Goal: Information Seeking & Learning: Learn about a topic

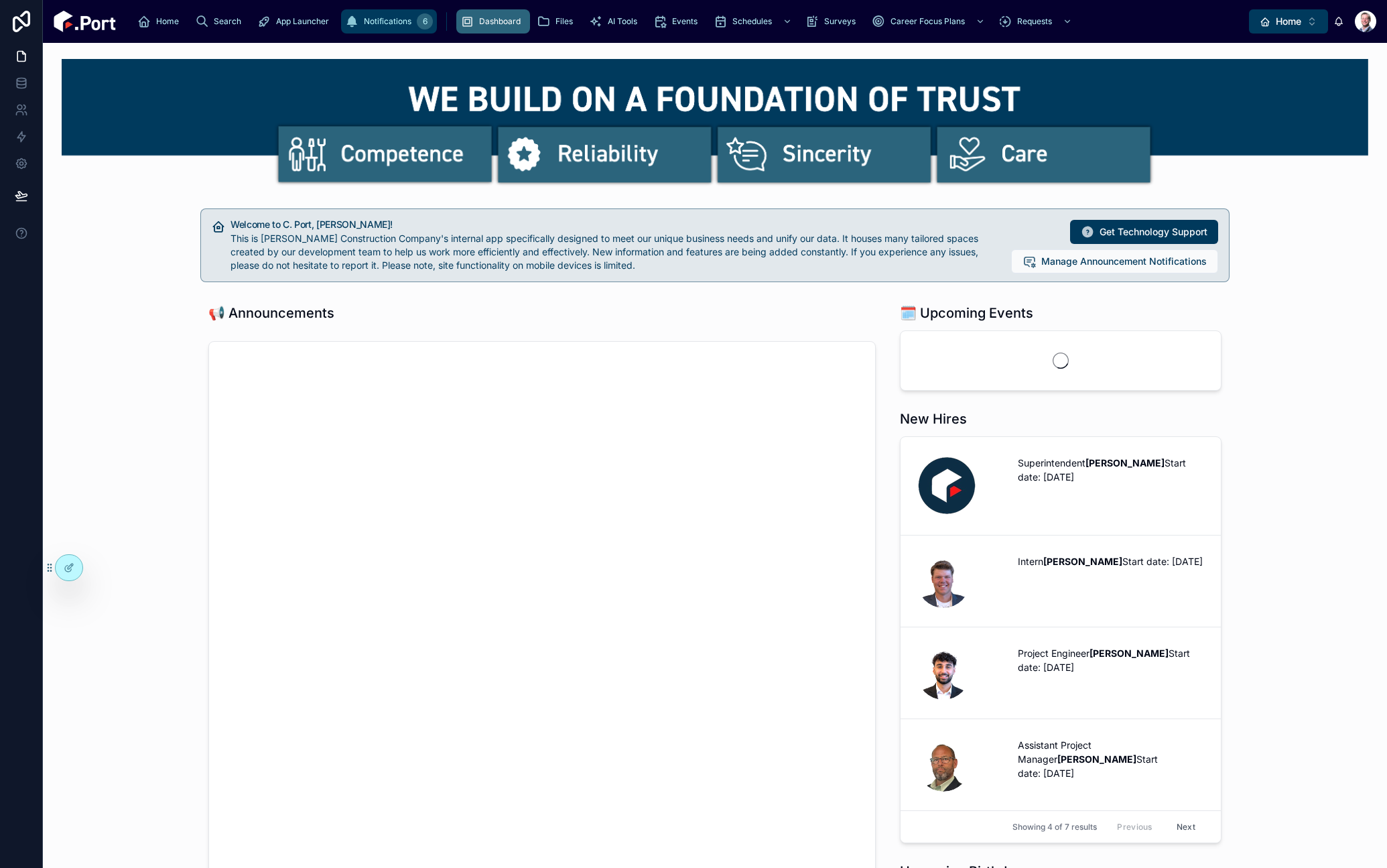
click at [417, 21] on div "6" at bounding box center [425, 21] width 16 height 16
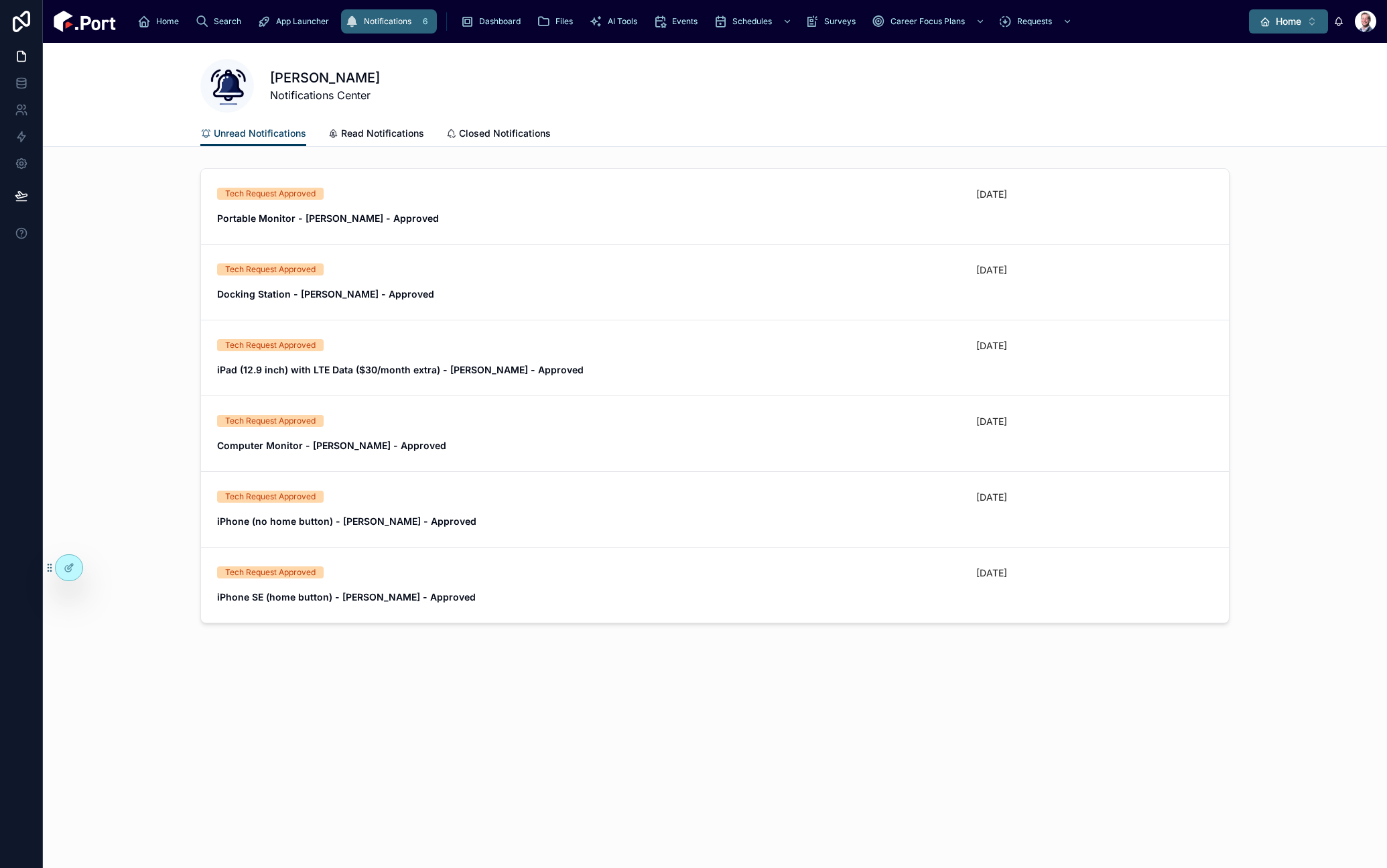
click at [1289, 24] on span "Home" at bounding box center [1288, 21] width 25 height 14
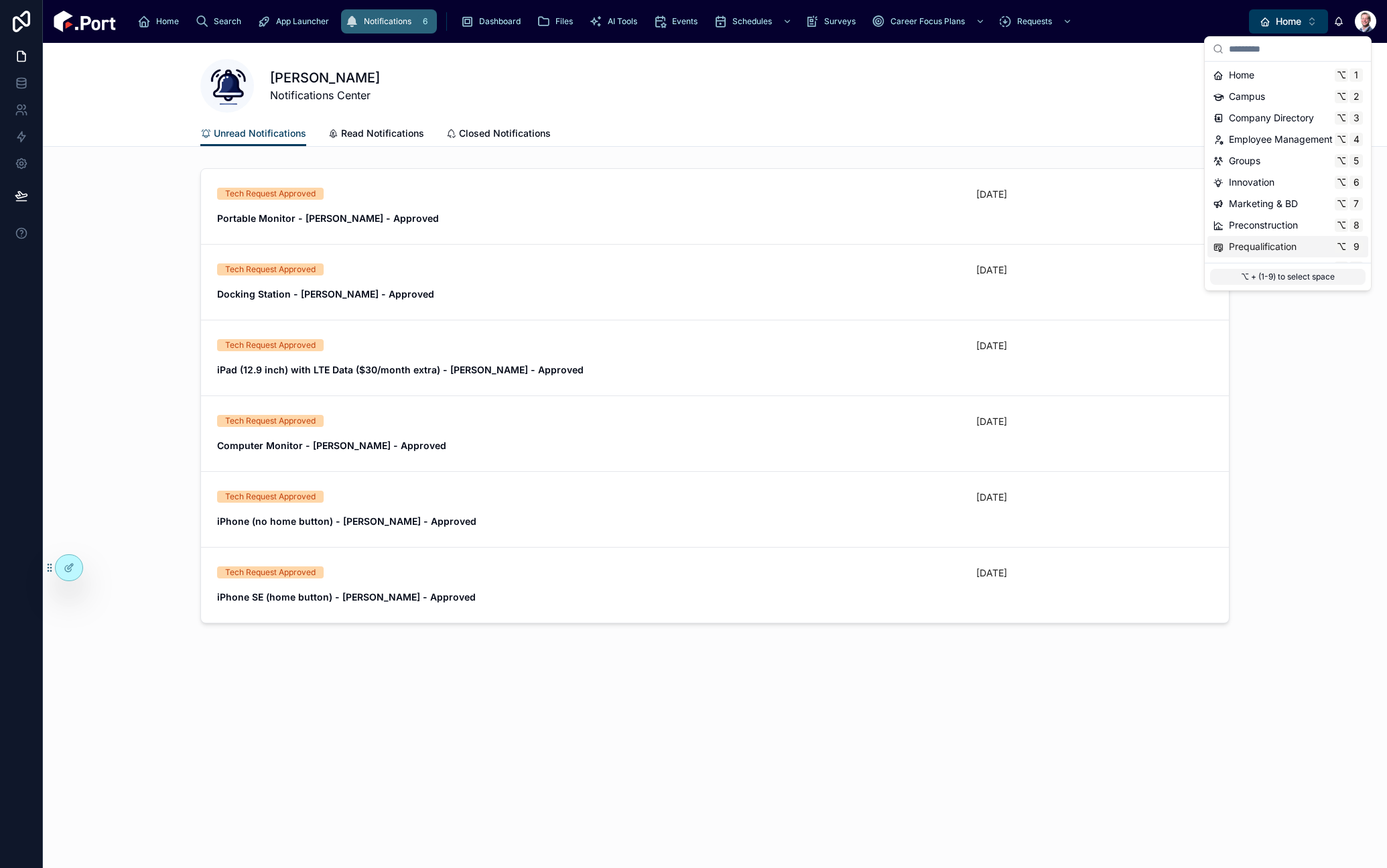
scroll to position [126, 0]
click at [1281, 224] on span "Time & Expenses" at bounding box center [1266, 228] width 75 height 14
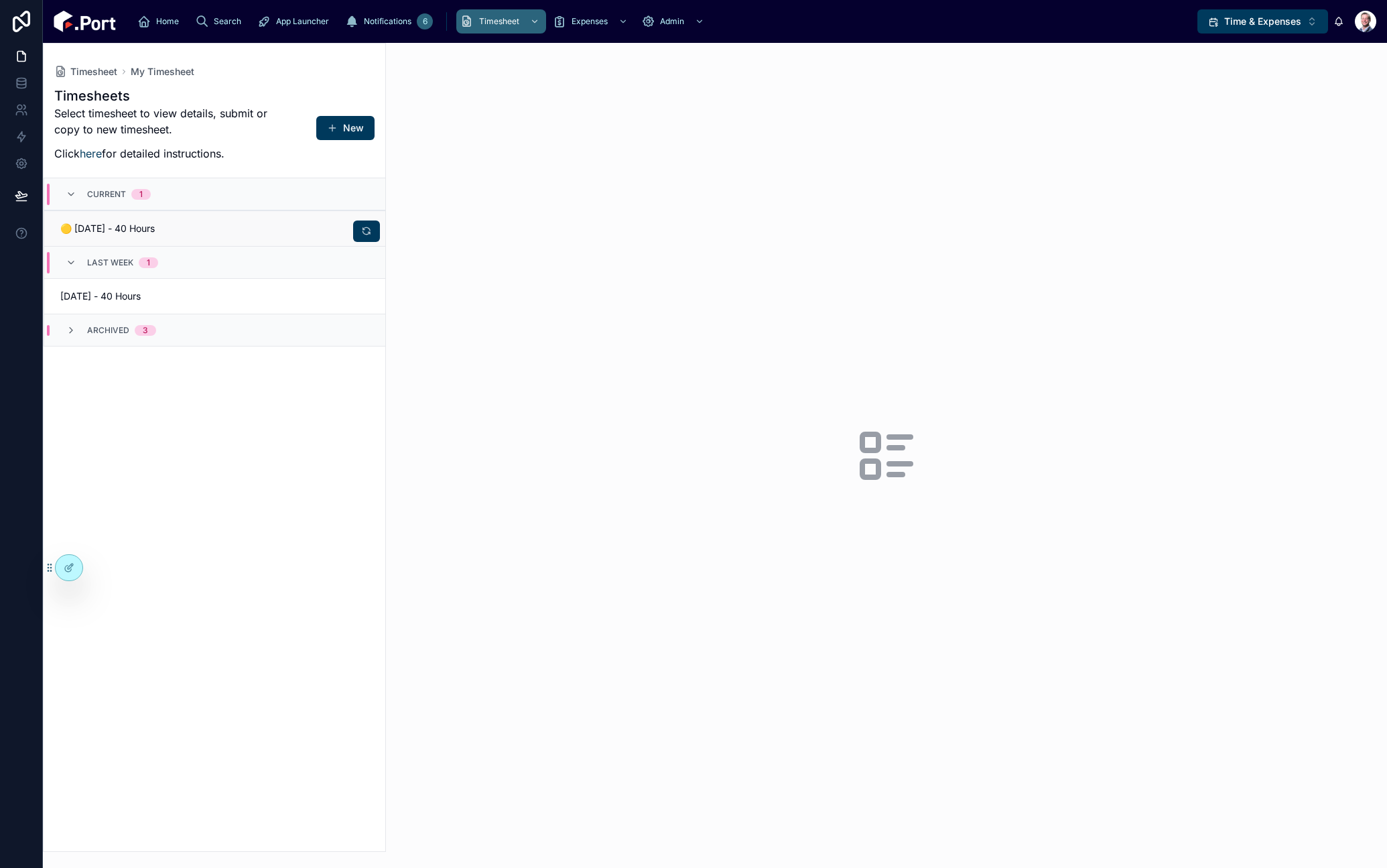
click at [228, 237] on link "🟡 [DATE] - 40 Hours" at bounding box center [215, 228] width 341 height 36
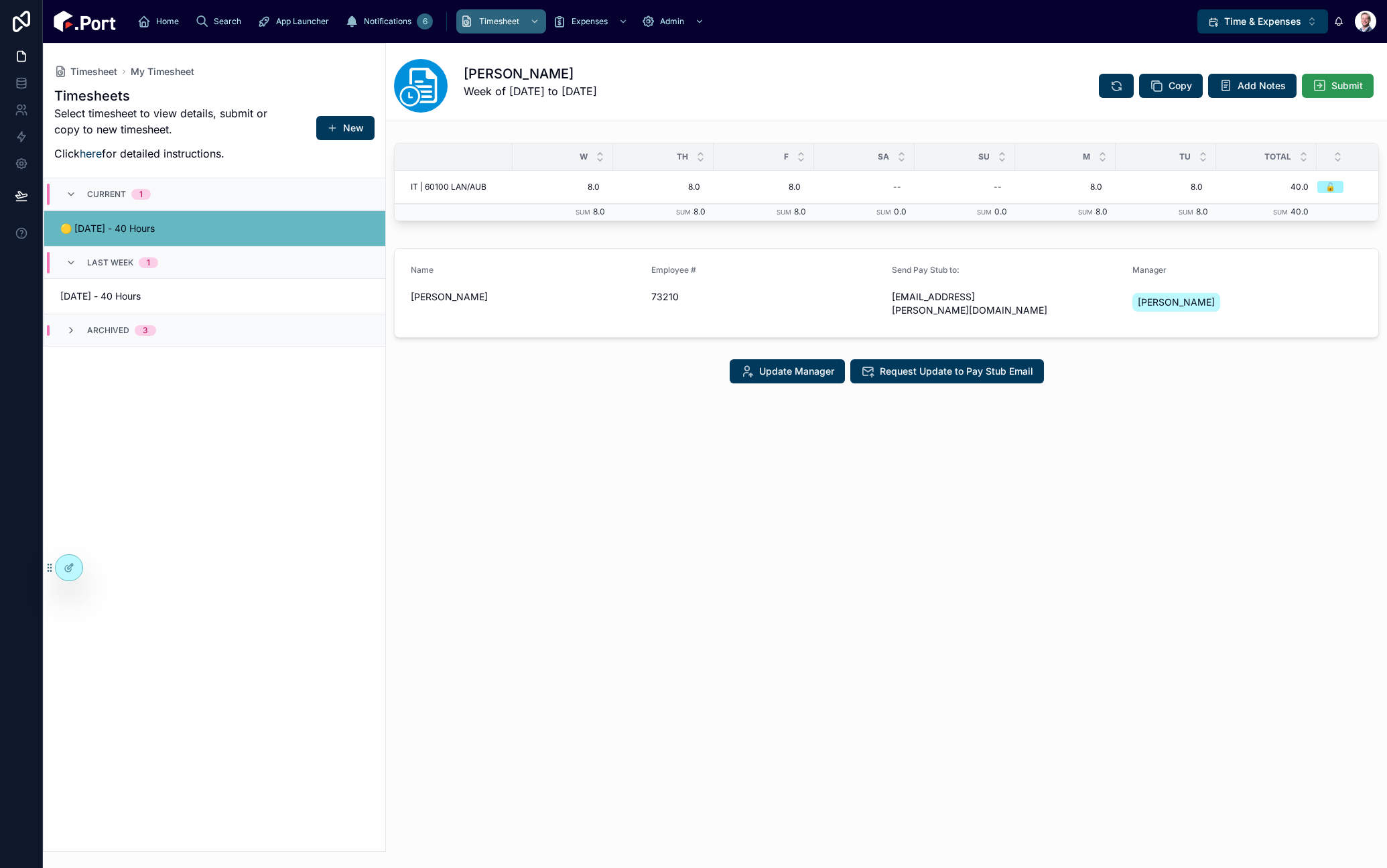
click at [1333, 91] on span "Submit" at bounding box center [1347, 86] width 31 height 14
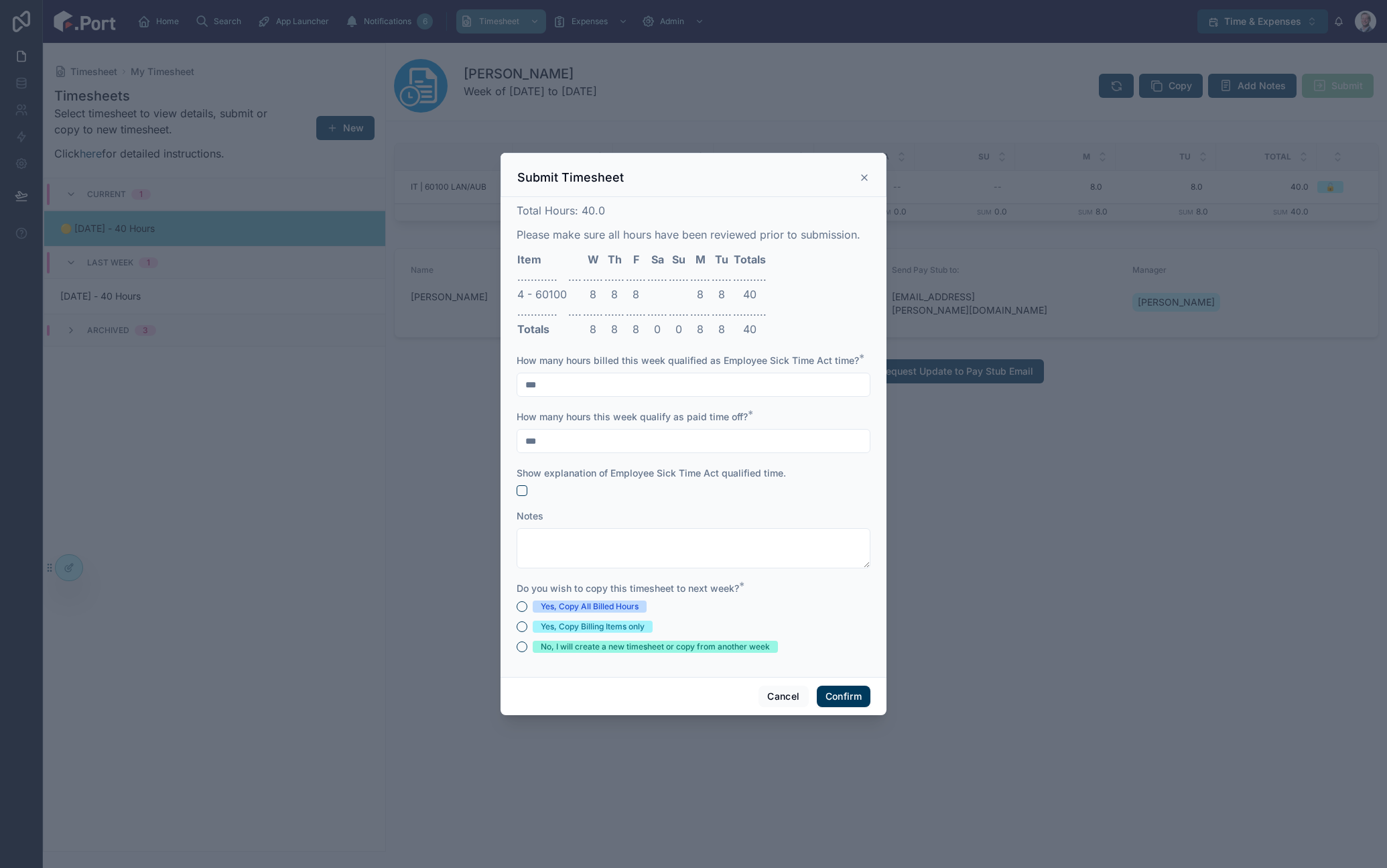
click at [609, 606] on div "Yes, Copy All Billed Hours" at bounding box center [590, 606] width 98 height 12
click at [527, 606] on button "Yes, Copy All Billed Hours" at bounding box center [522, 606] width 11 height 11
click at [861, 694] on button "Confirm" at bounding box center [844, 696] width 53 height 21
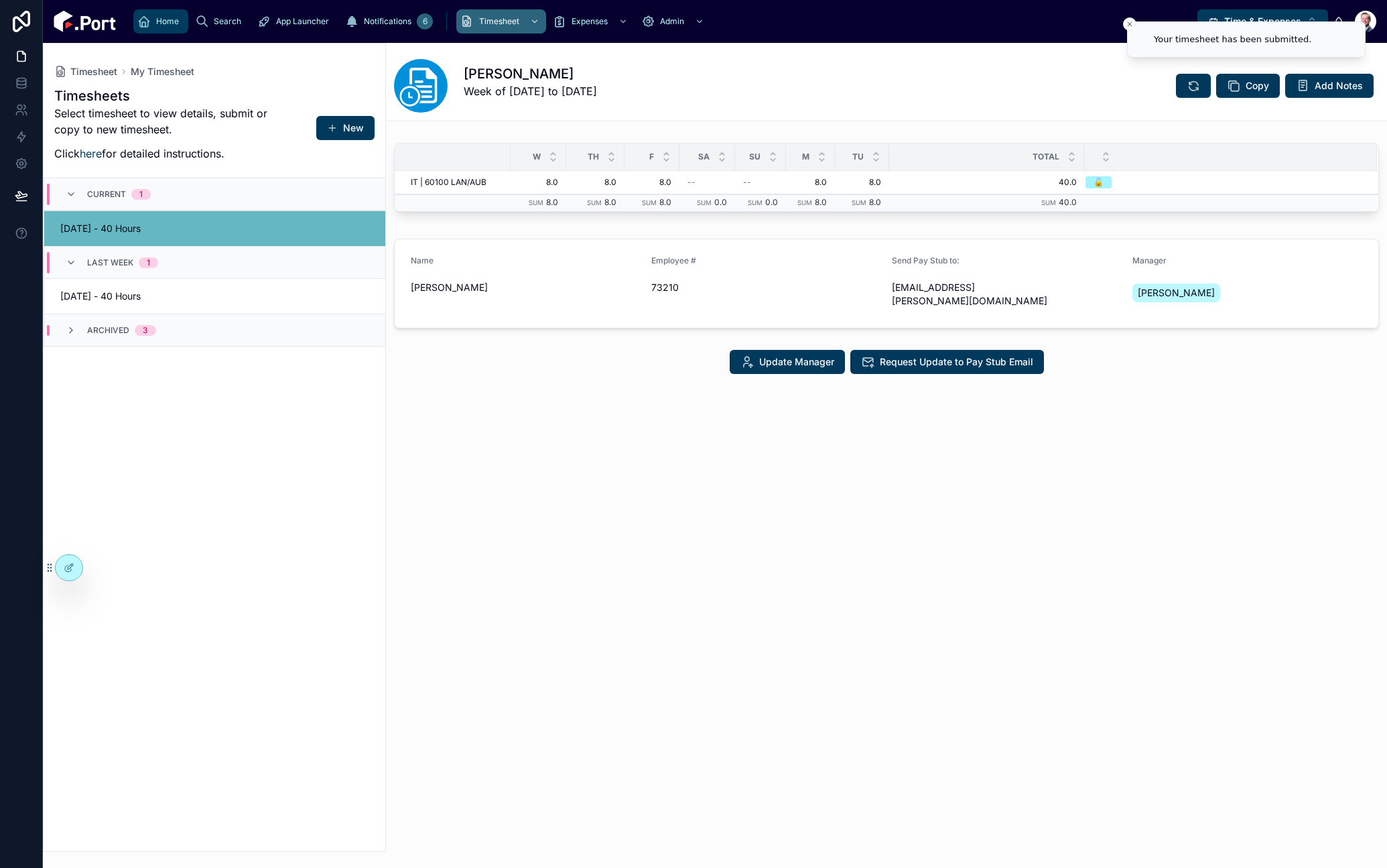
drag, startPoint x: 141, startPoint y: 24, endPoint x: 155, endPoint y: 37, distance: 19.1
click at [140, 24] on icon "scrollable content" at bounding box center [145, 21] width 14 height 14
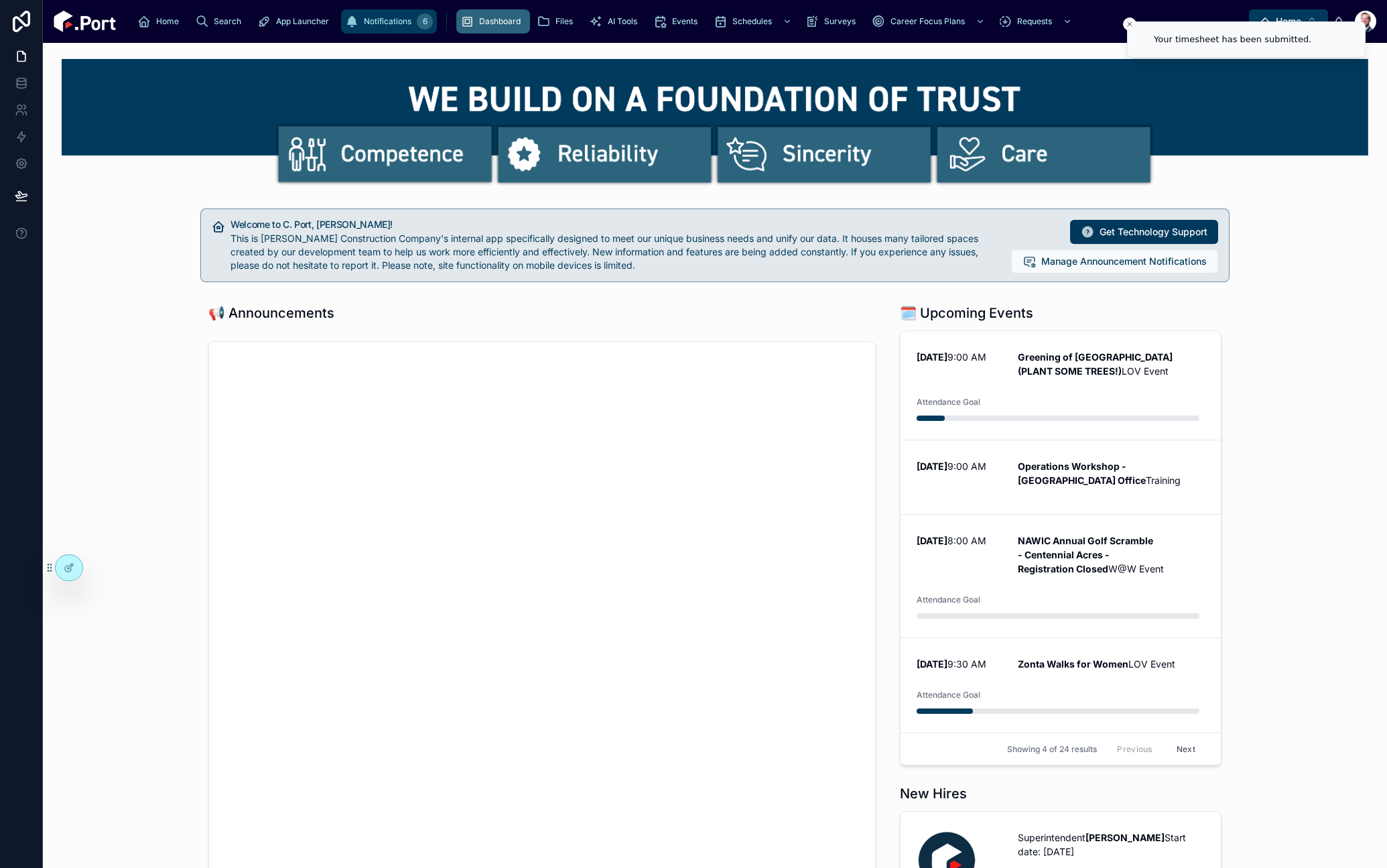
click at [417, 25] on div "6" at bounding box center [425, 21] width 16 height 16
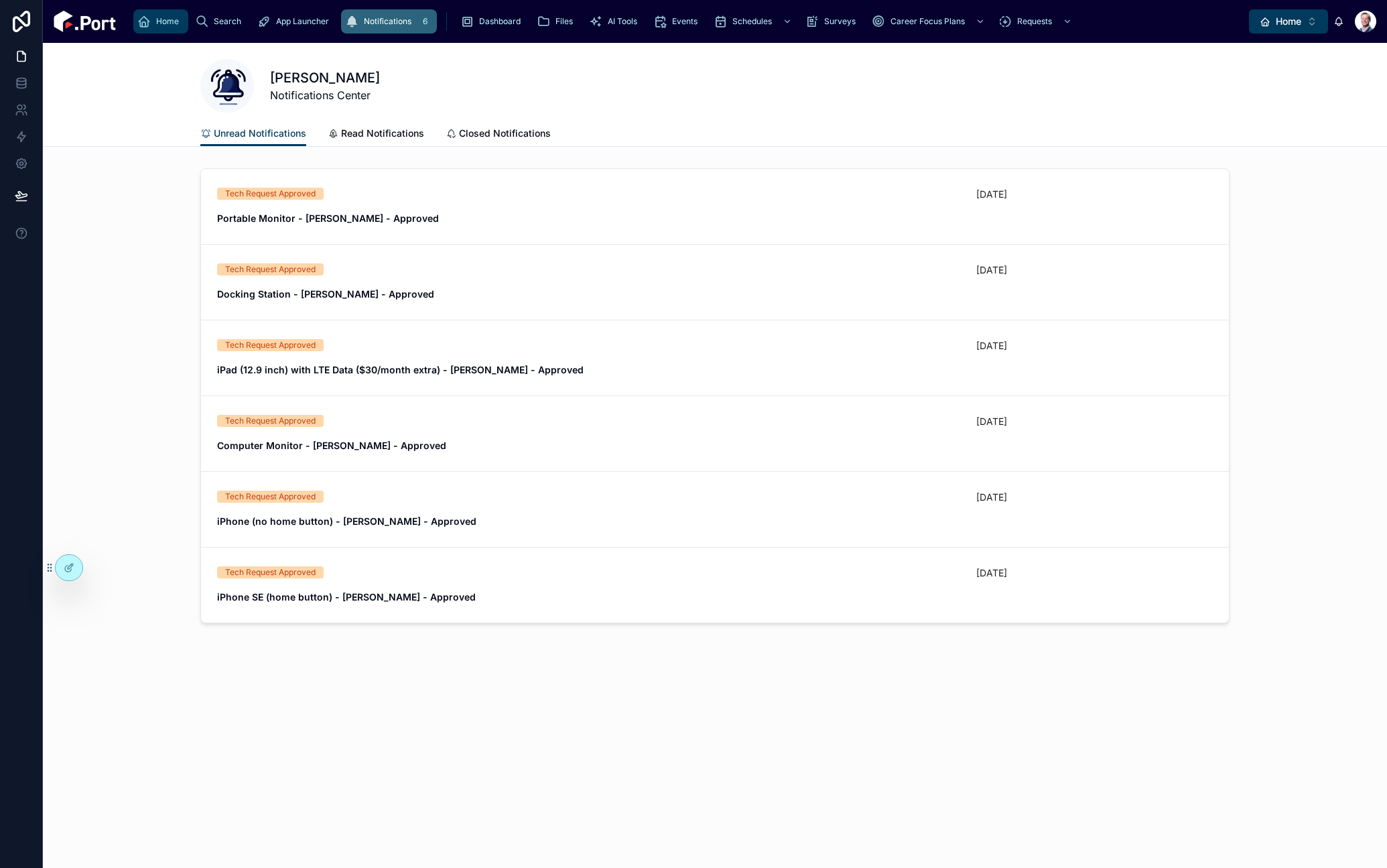
click at [145, 19] on icon "scrollable content" at bounding box center [145, 21] width 14 height 14
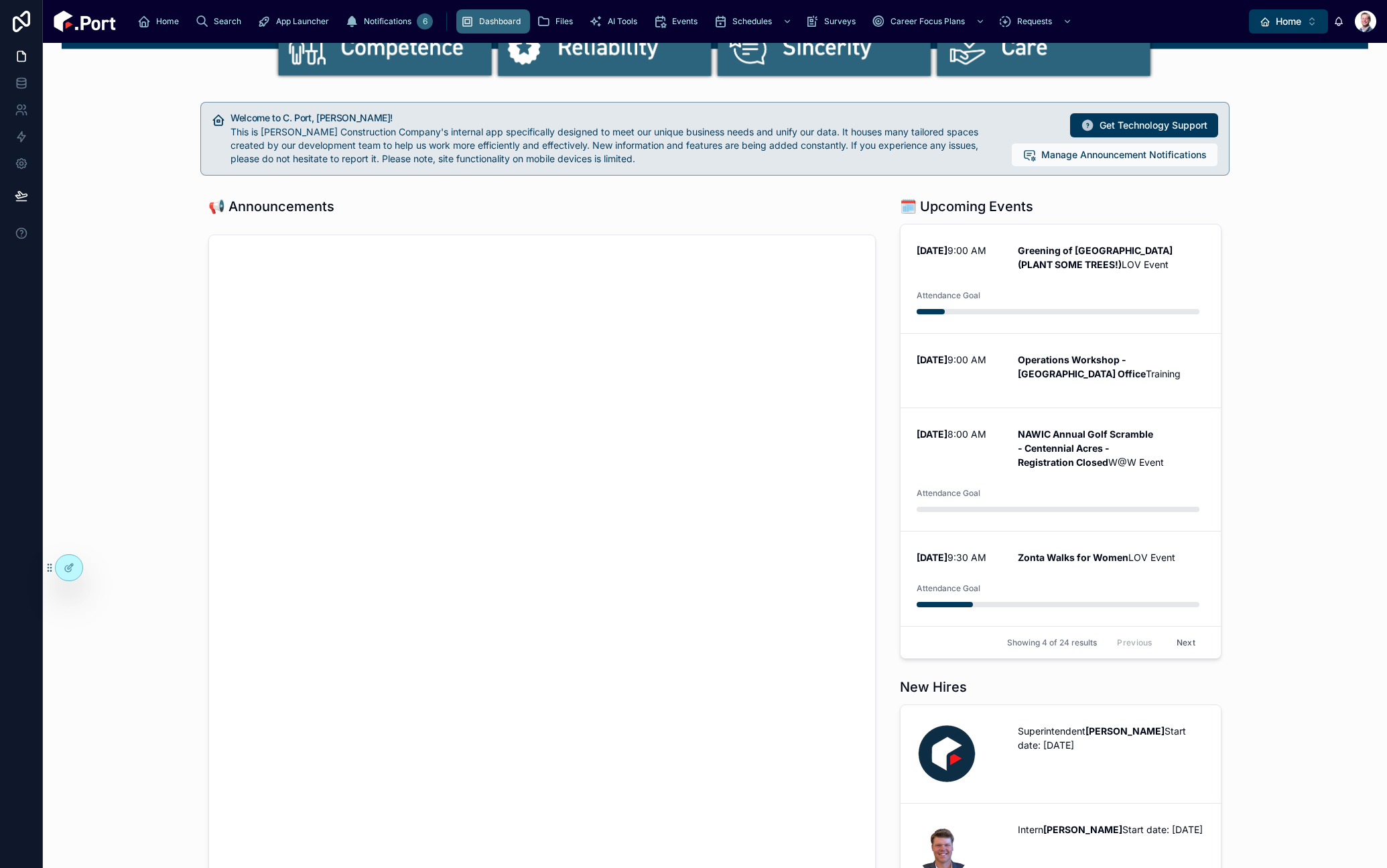
scroll to position [105, 0]
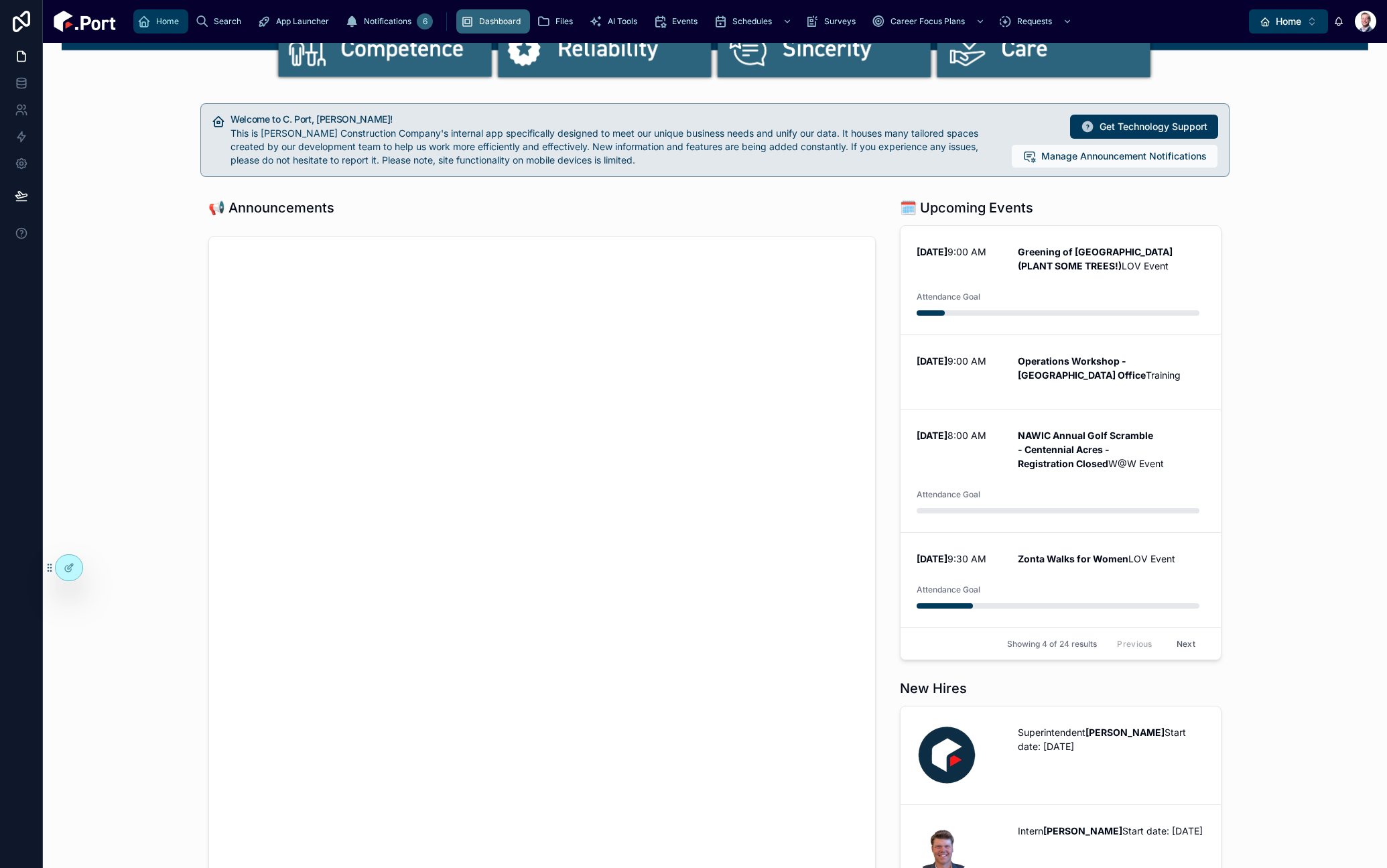
click at [144, 21] on icon "scrollable content" at bounding box center [145, 21] width 14 height 14
click at [536, 27] on icon "scrollable content" at bounding box center [543, 21] width 14 height 14
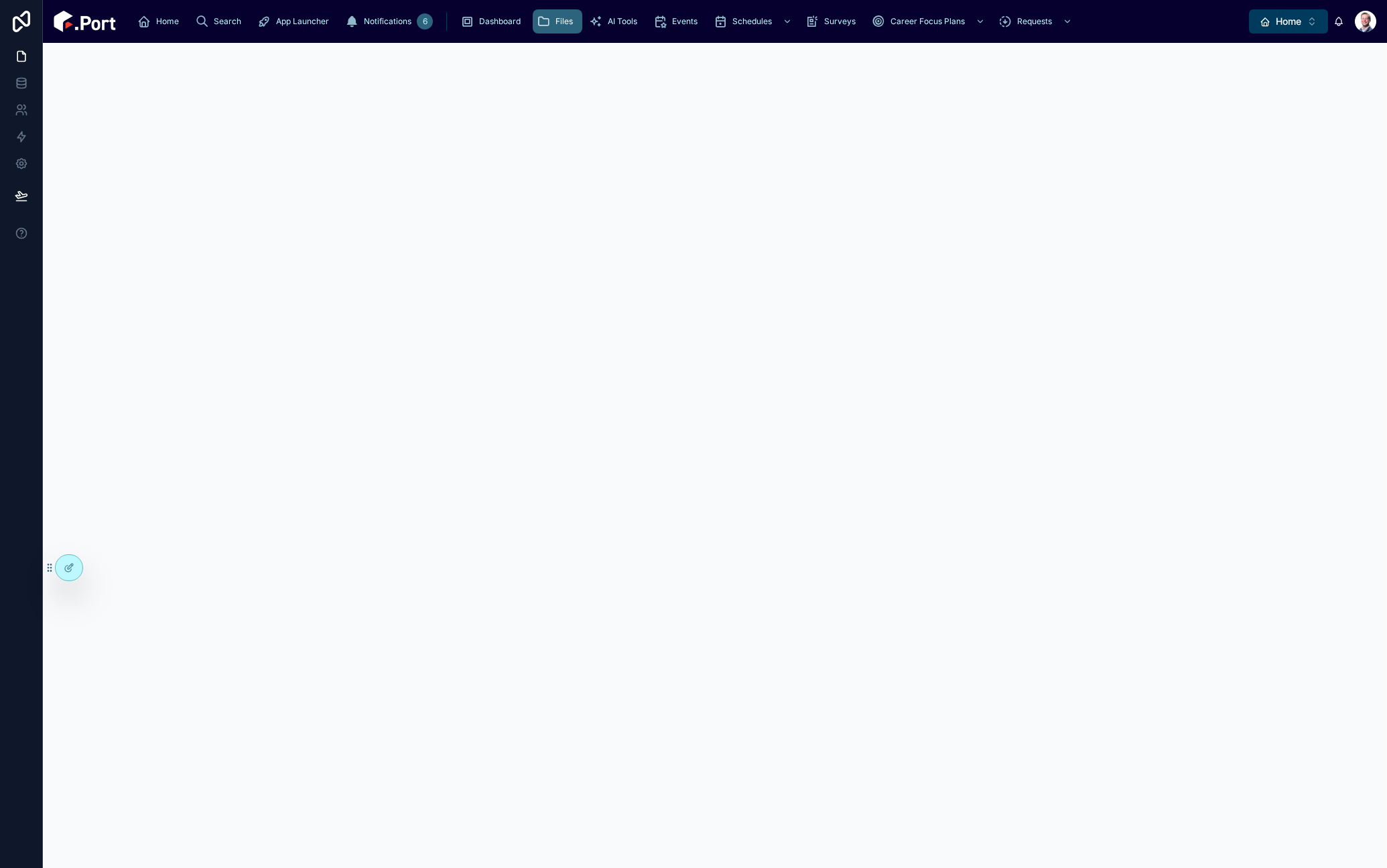
scroll to position [43, 0]
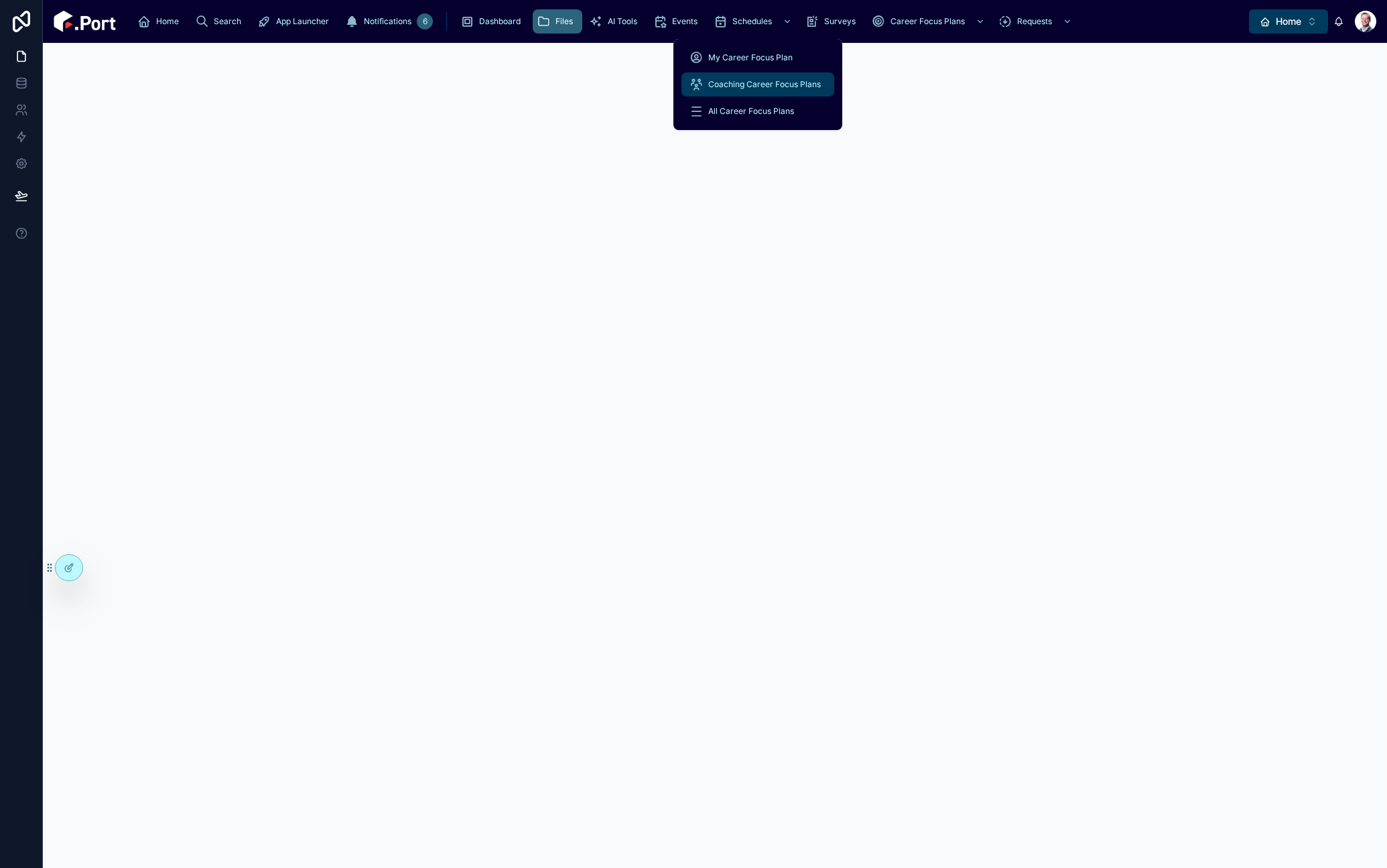
click at [783, 82] on span "Coaching Career Focus Plans" at bounding box center [765, 84] width 113 height 11
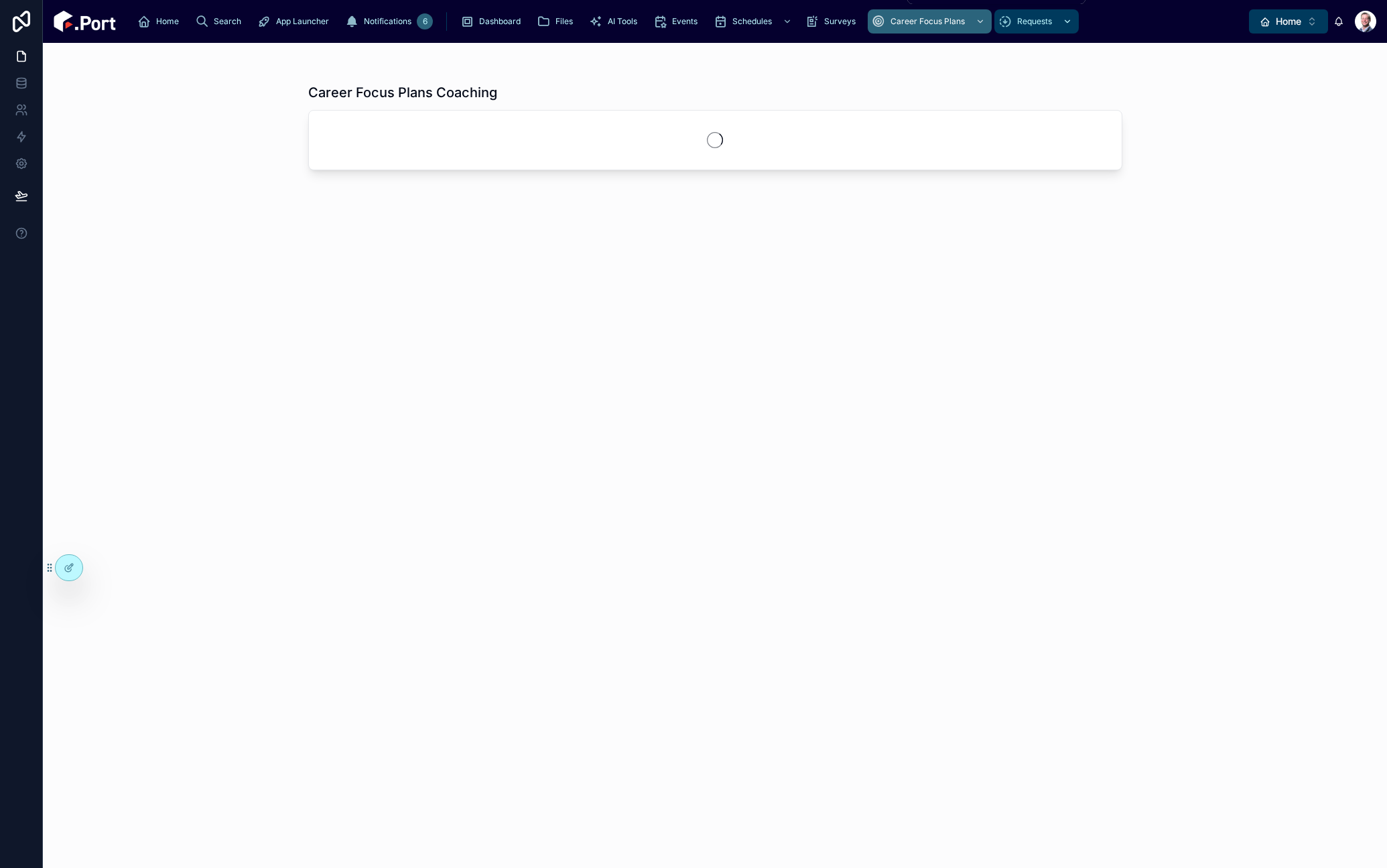
click at [1017, 25] on span "Requests" at bounding box center [1035, 21] width 35 height 11
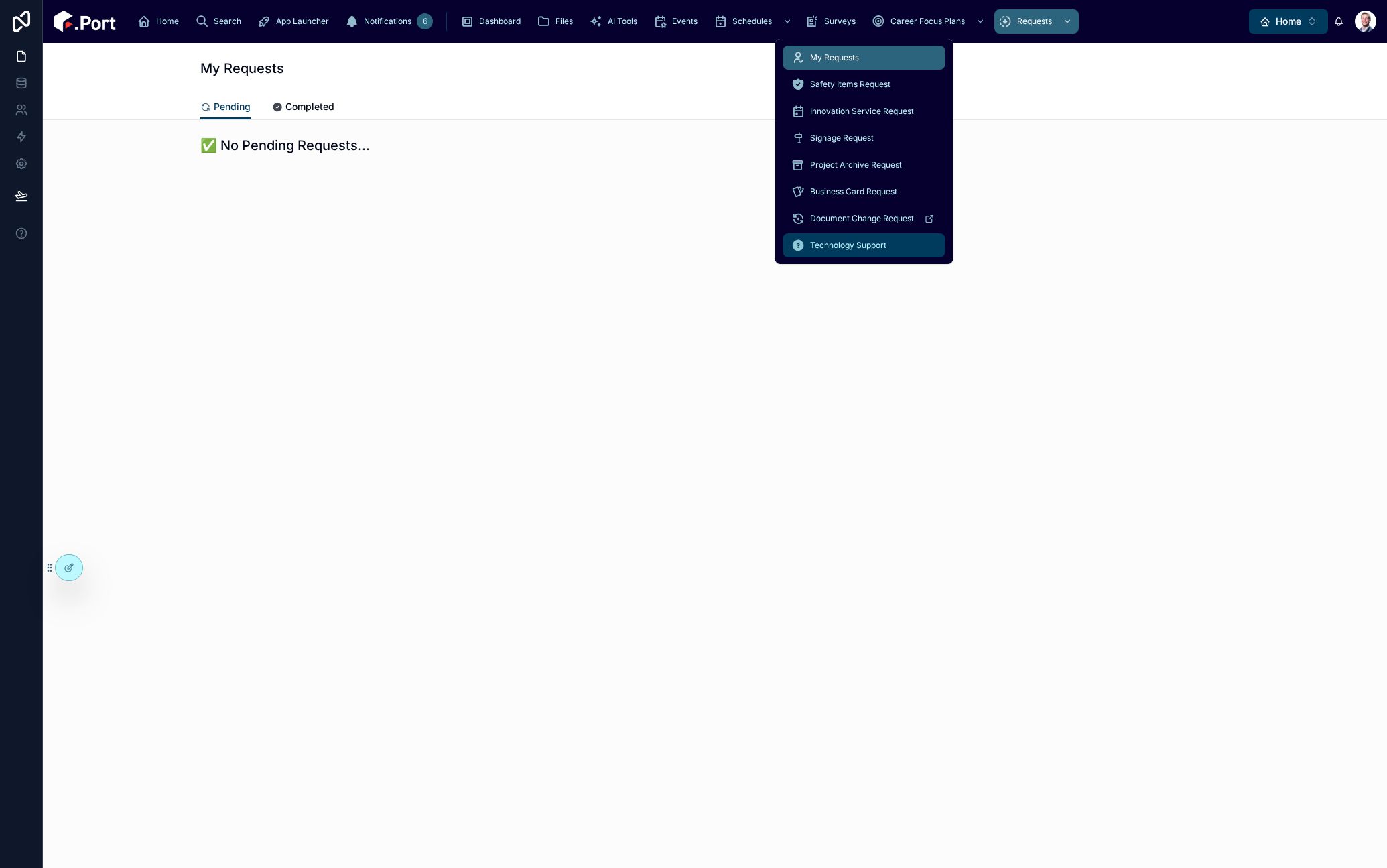
click at [869, 244] on span "Technology Support" at bounding box center [848, 245] width 76 height 11
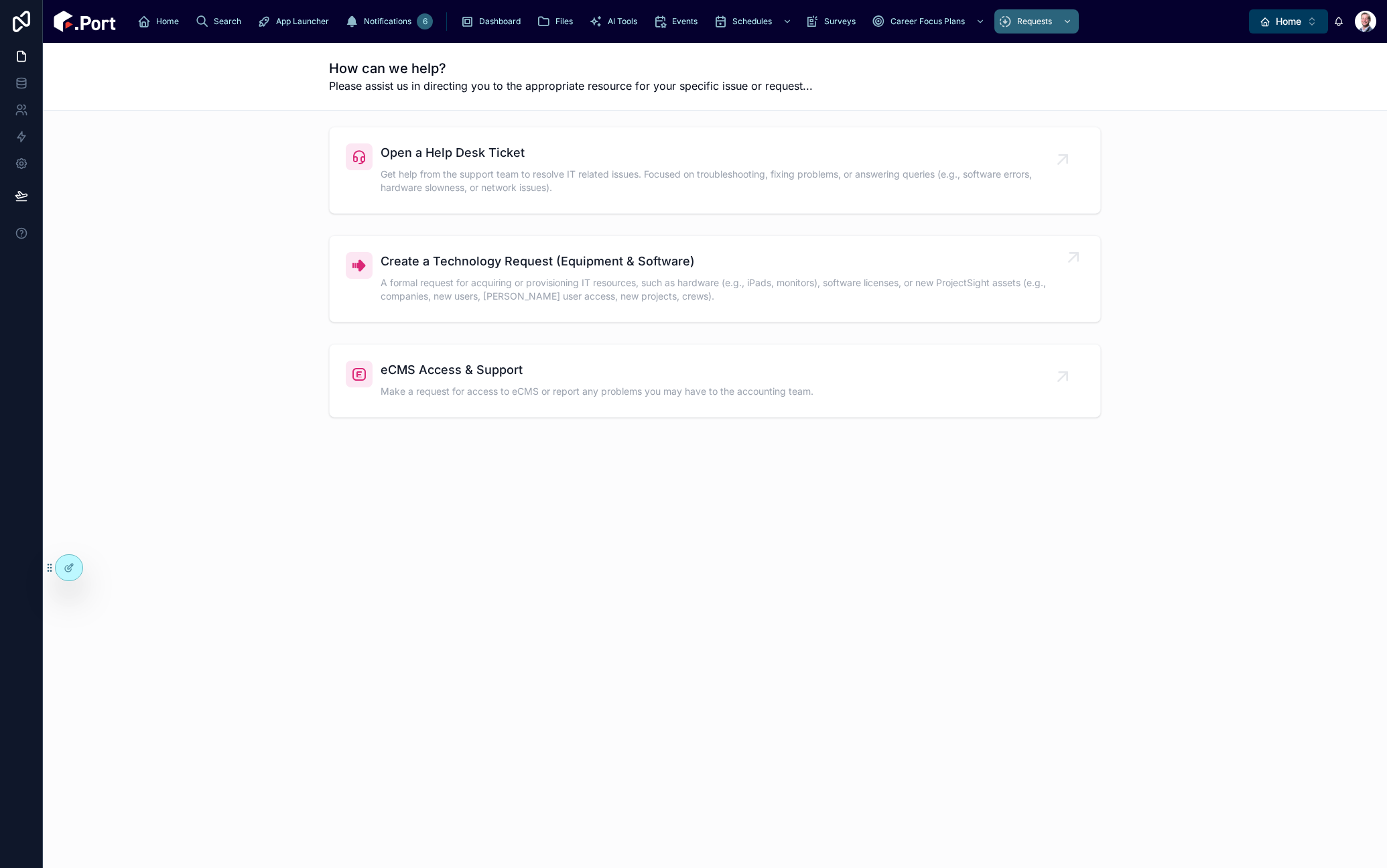
click at [675, 256] on span "Create a Technology Request (Equipment & Software)" at bounding box center [721, 261] width 682 height 19
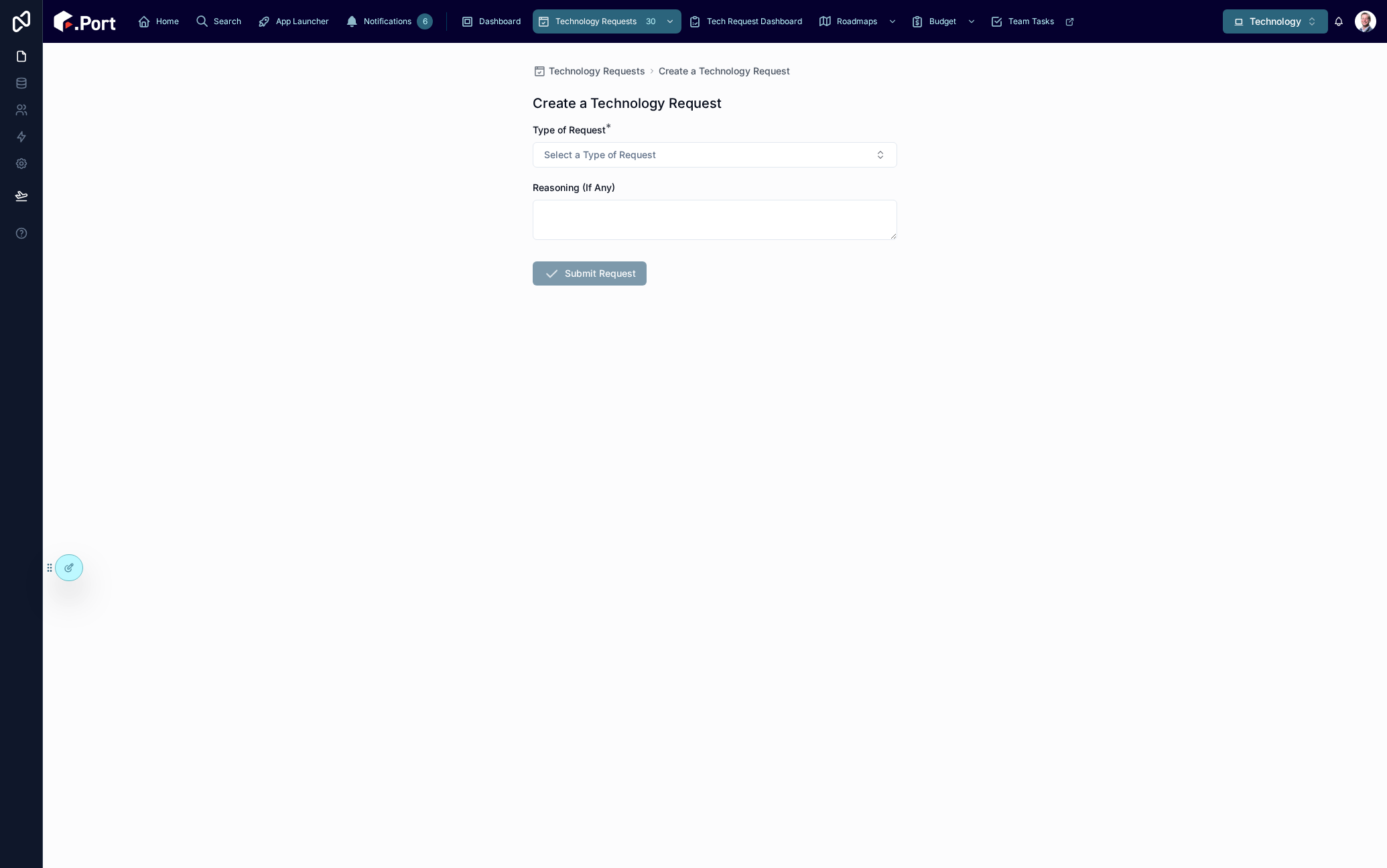
click at [1303, 21] on button "Technology ⌥ 13" at bounding box center [1275, 21] width 105 height 24
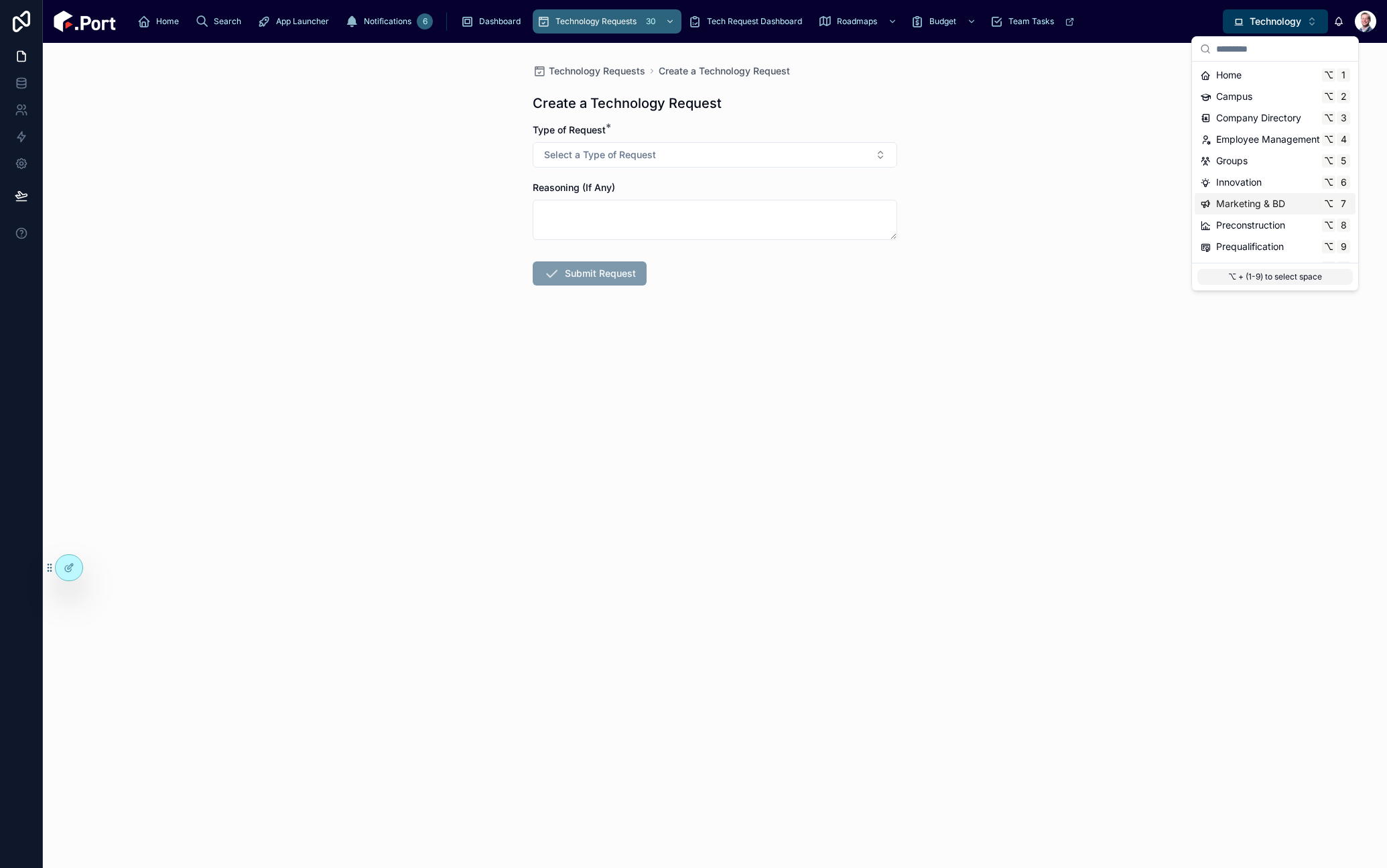
click at [1285, 199] on div "Marketing & BD ⌥ 7" at bounding box center [1274, 204] width 150 height 14
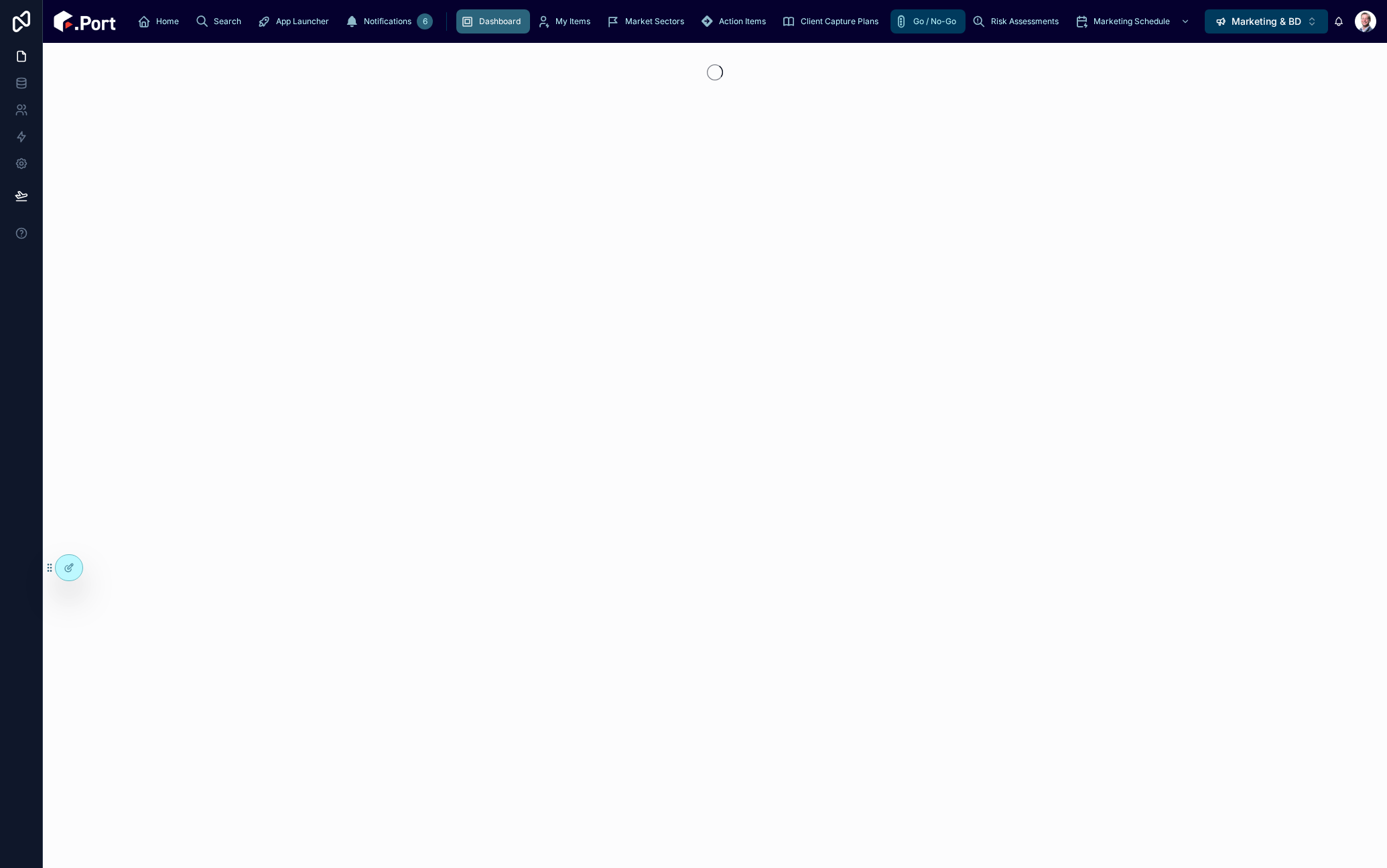
click at [895, 25] on div "Go / No-Go" at bounding box center [928, 21] width 67 height 21
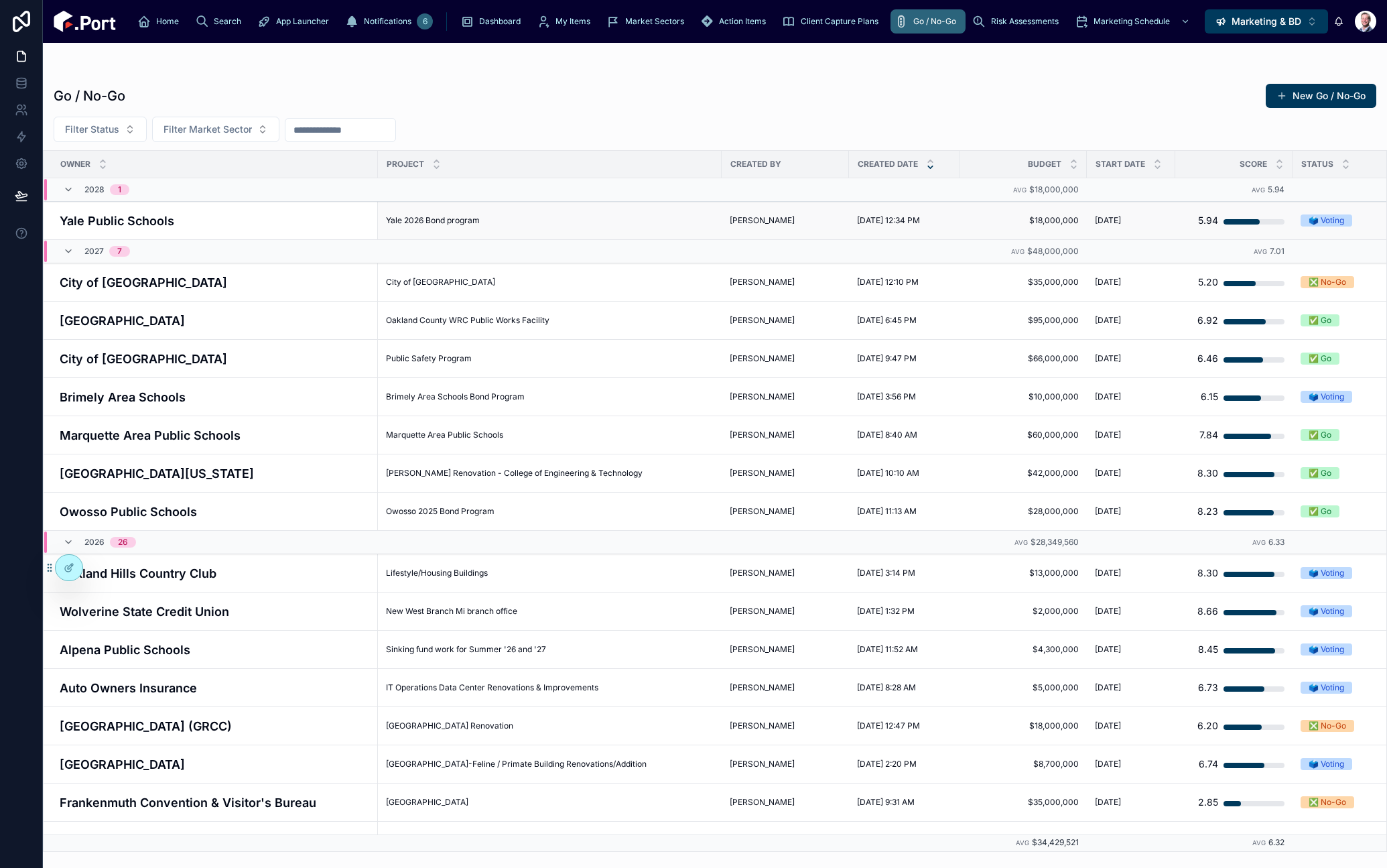
click at [111, 219] on h4 "Yale Public Schools" at bounding box center [215, 221] width 310 height 18
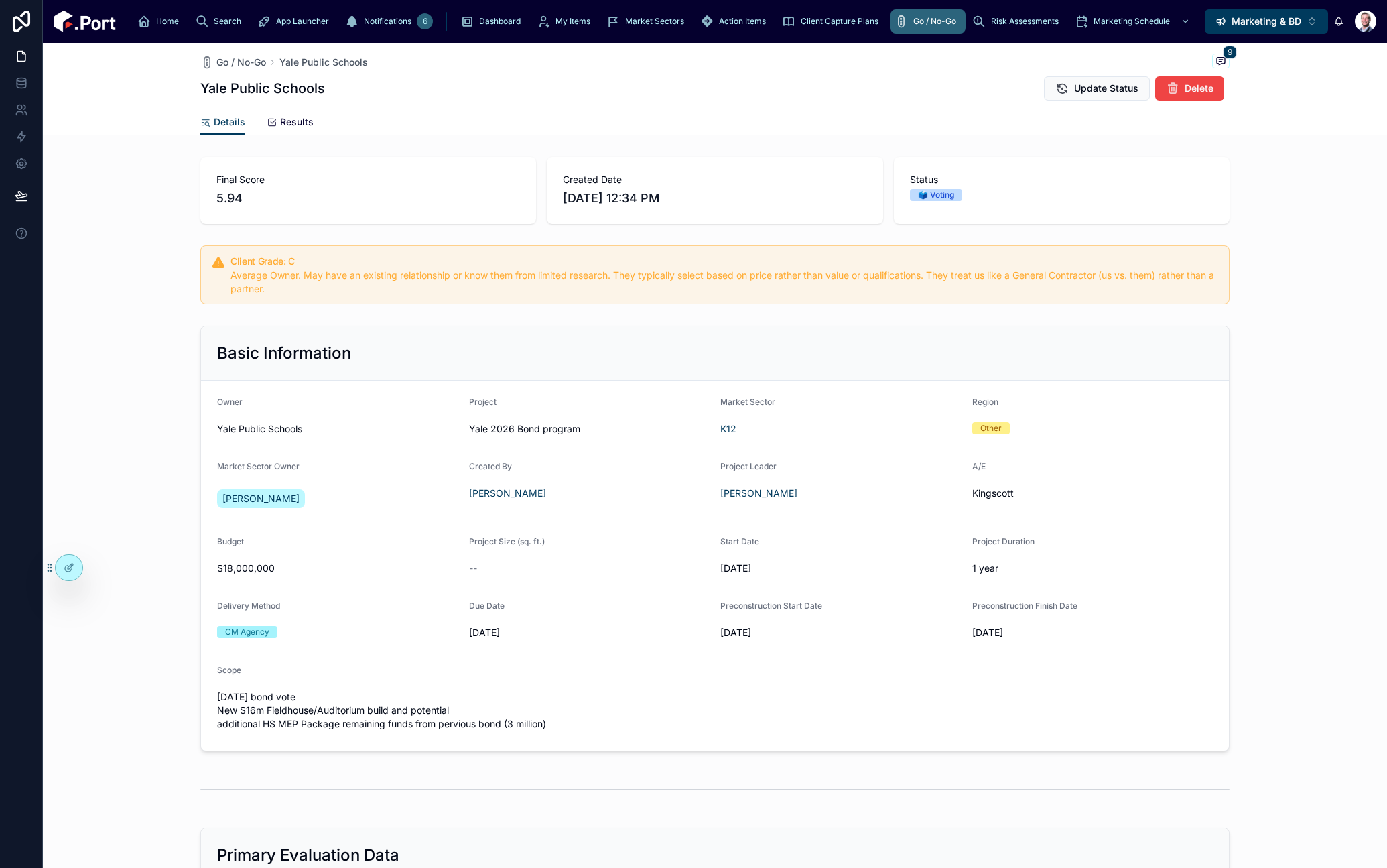
click at [297, 126] on span "Results" at bounding box center [297, 122] width 33 height 14
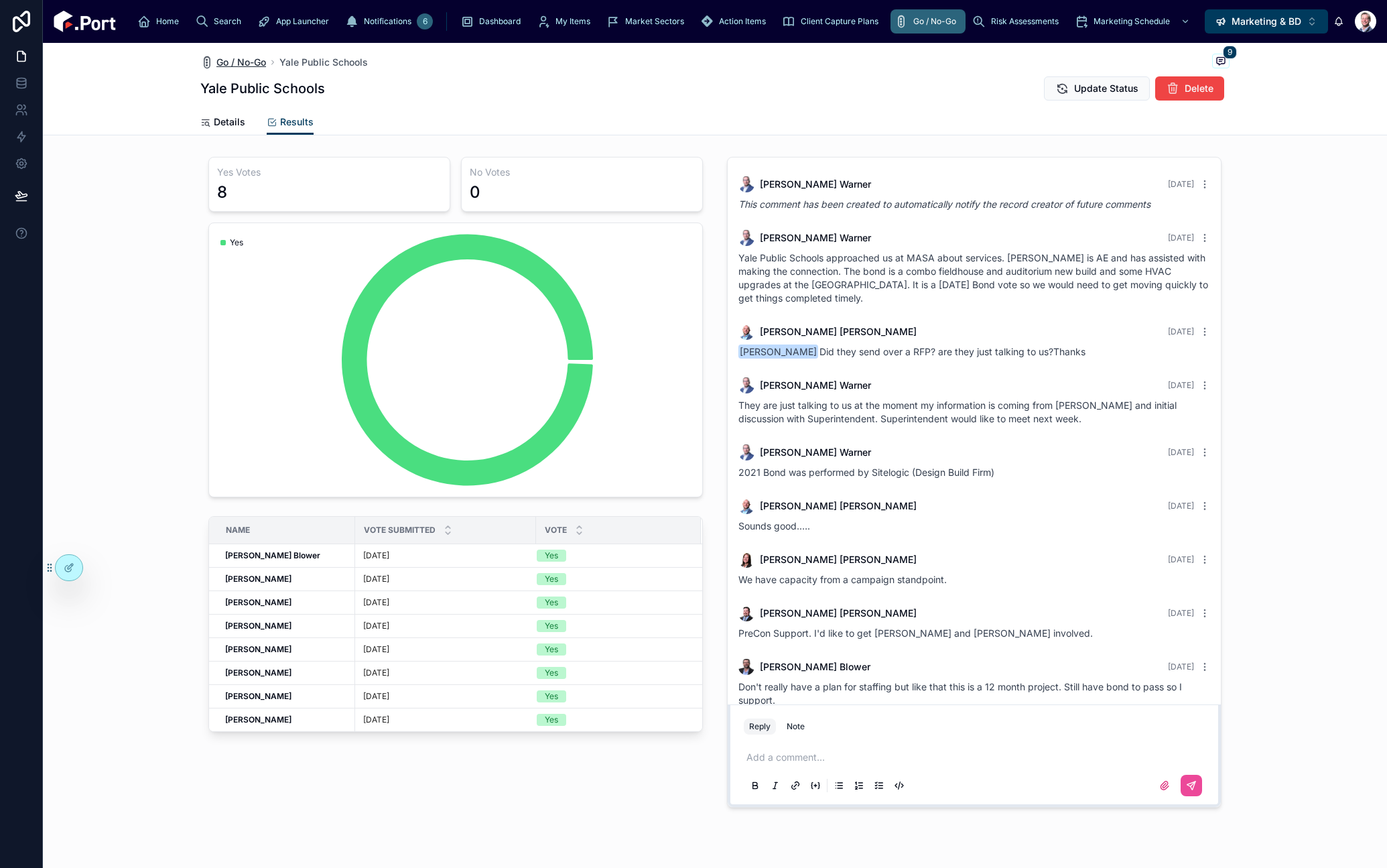
click at [244, 62] on span "Go / No-Go" at bounding box center [240, 62] width 49 height 14
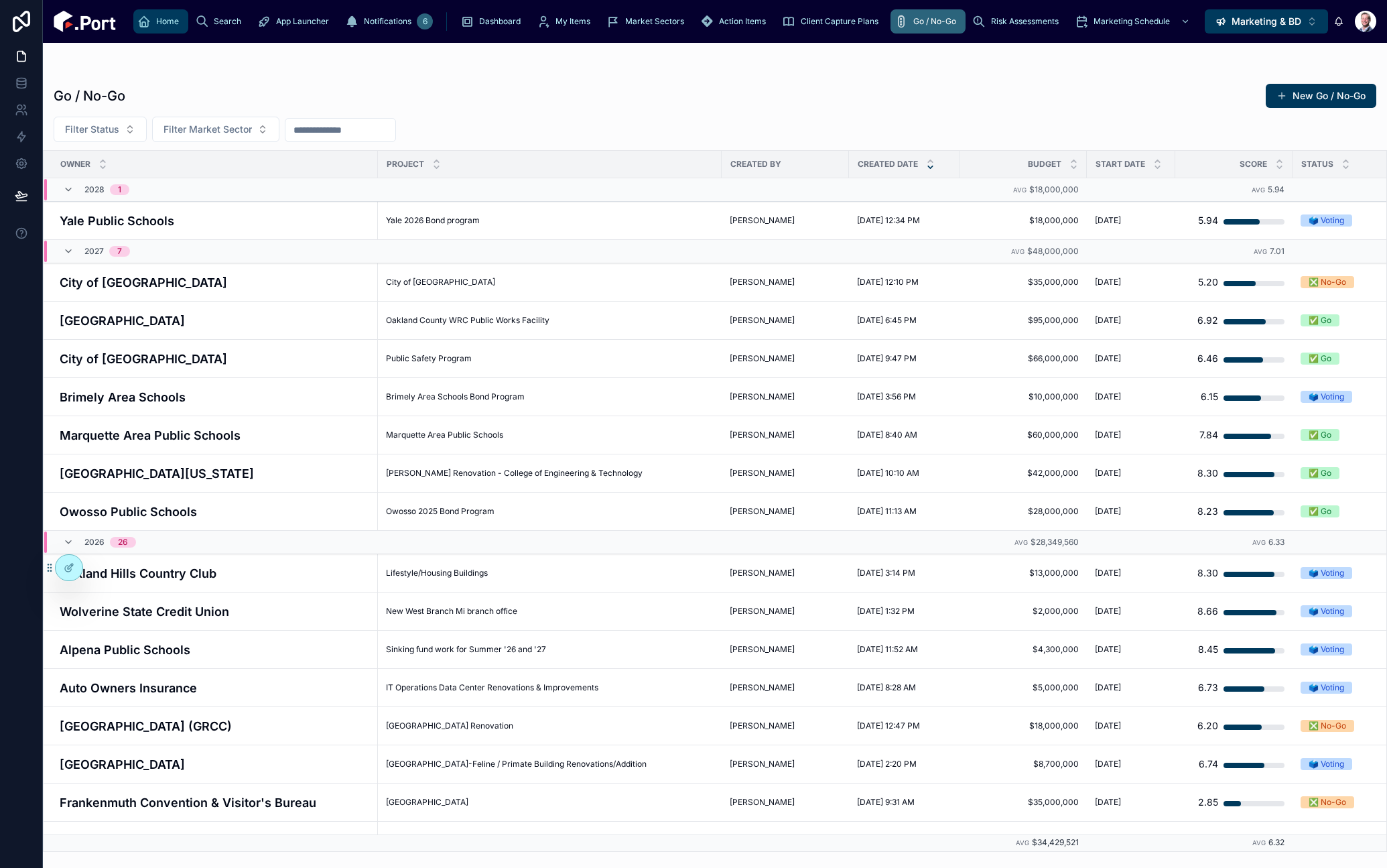
click at [138, 18] on icon "scrollable content" at bounding box center [145, 21] width 14 height 14
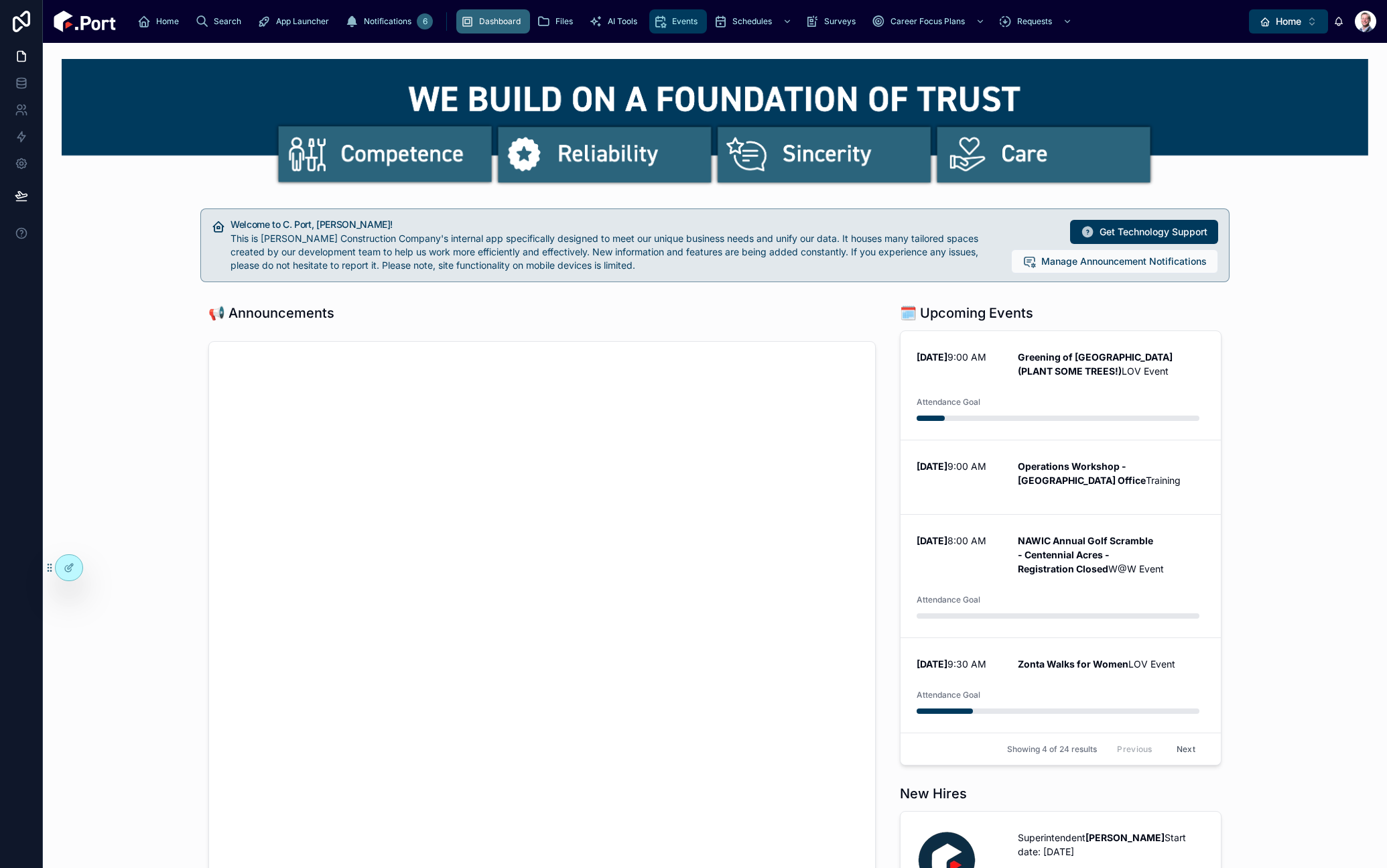
drag, startPoint x: 511, startPoint y: 27, endPoint x: 525, endPoint y: 33, distance: 15.2
click at [654, 27] on div "Events" at bounding box center [678, 21] width 49 height 21
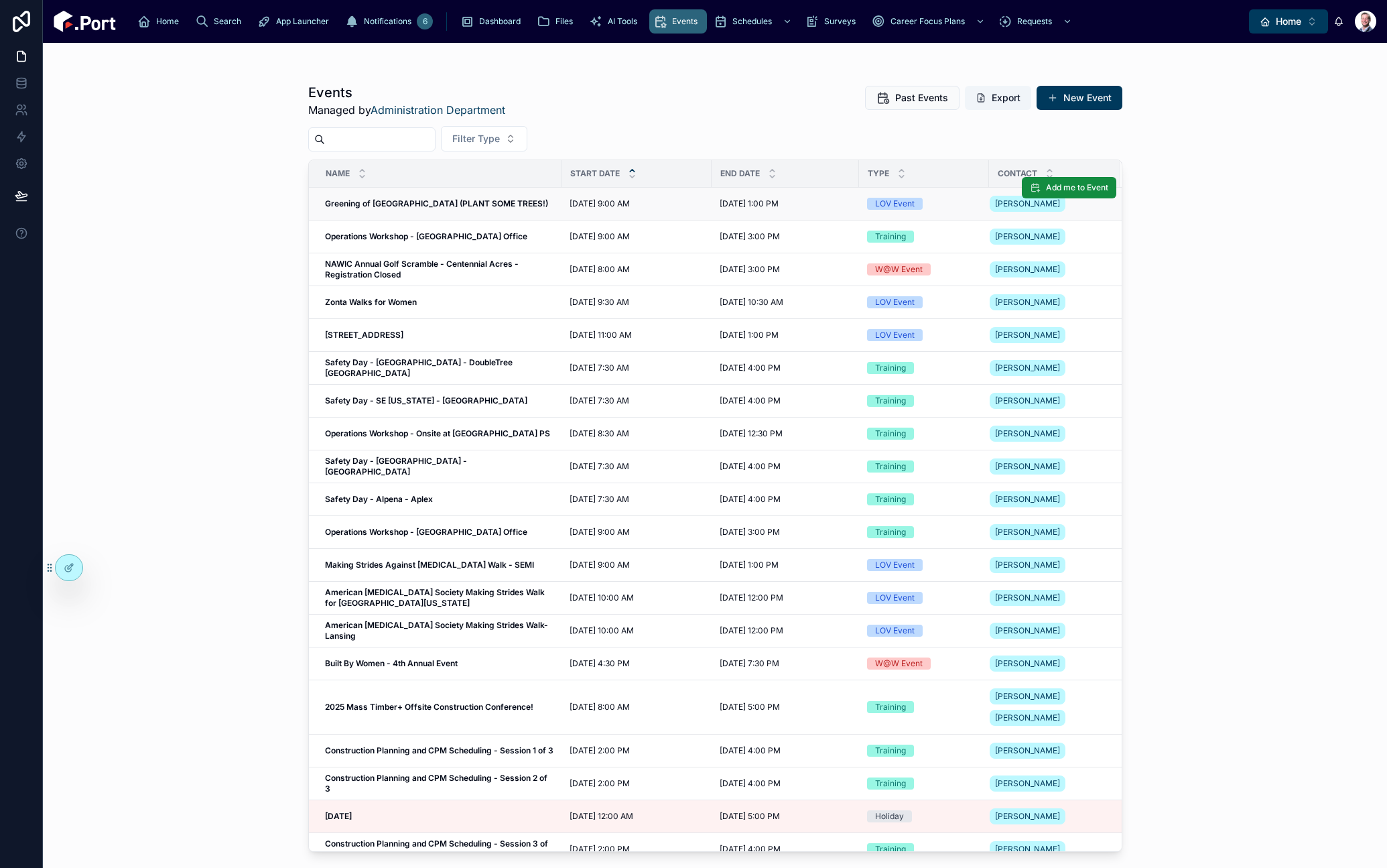
click at [466, 206] on strong "Greening of [GEOGRAPHIC_DATA] (PLANT SOME TREES!)" at bounding box center [436, 203] width 223 height 10
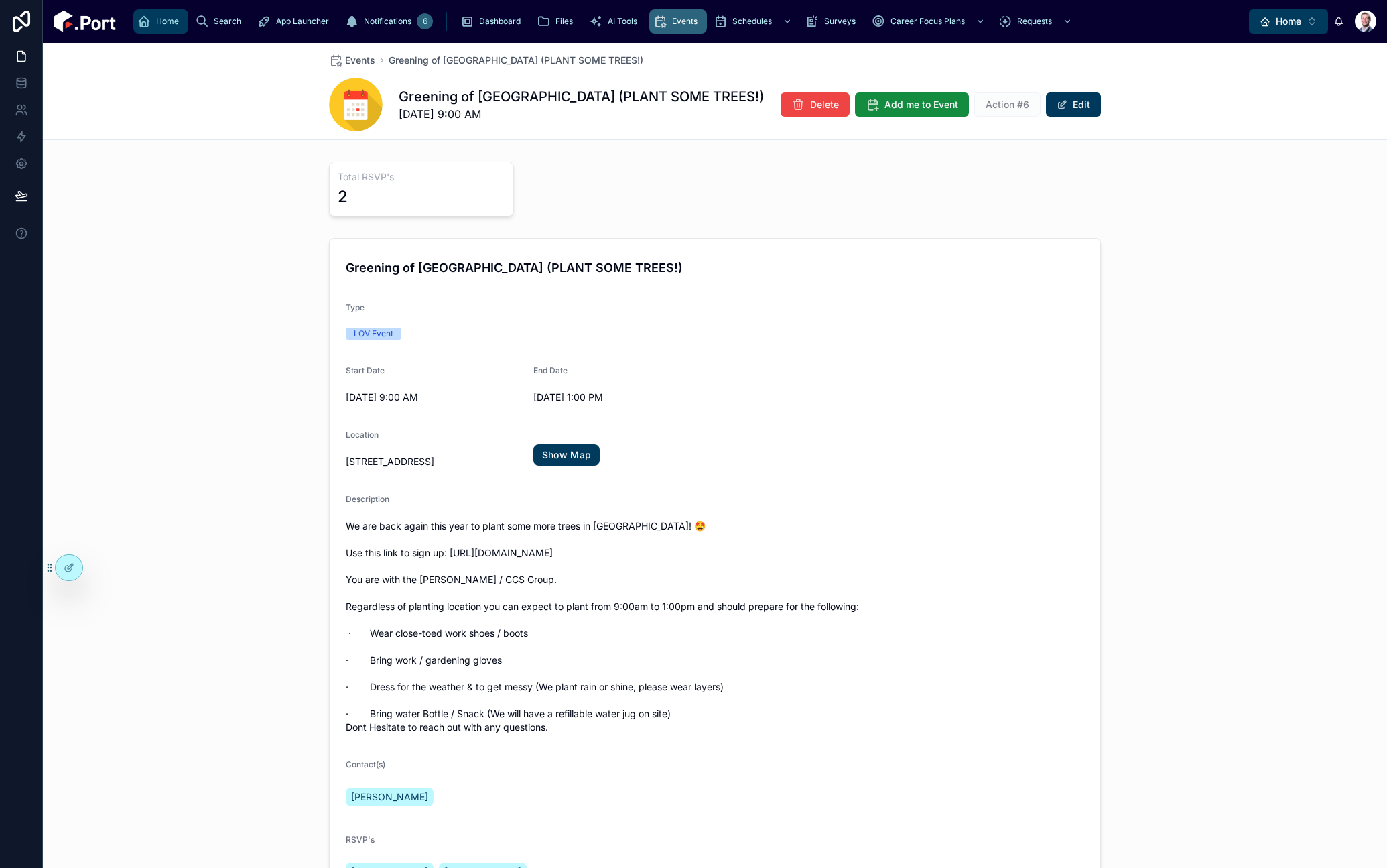
click at [143, 27] on icon "scrollable content" at bounding box center [145, 21] width 14 height 14
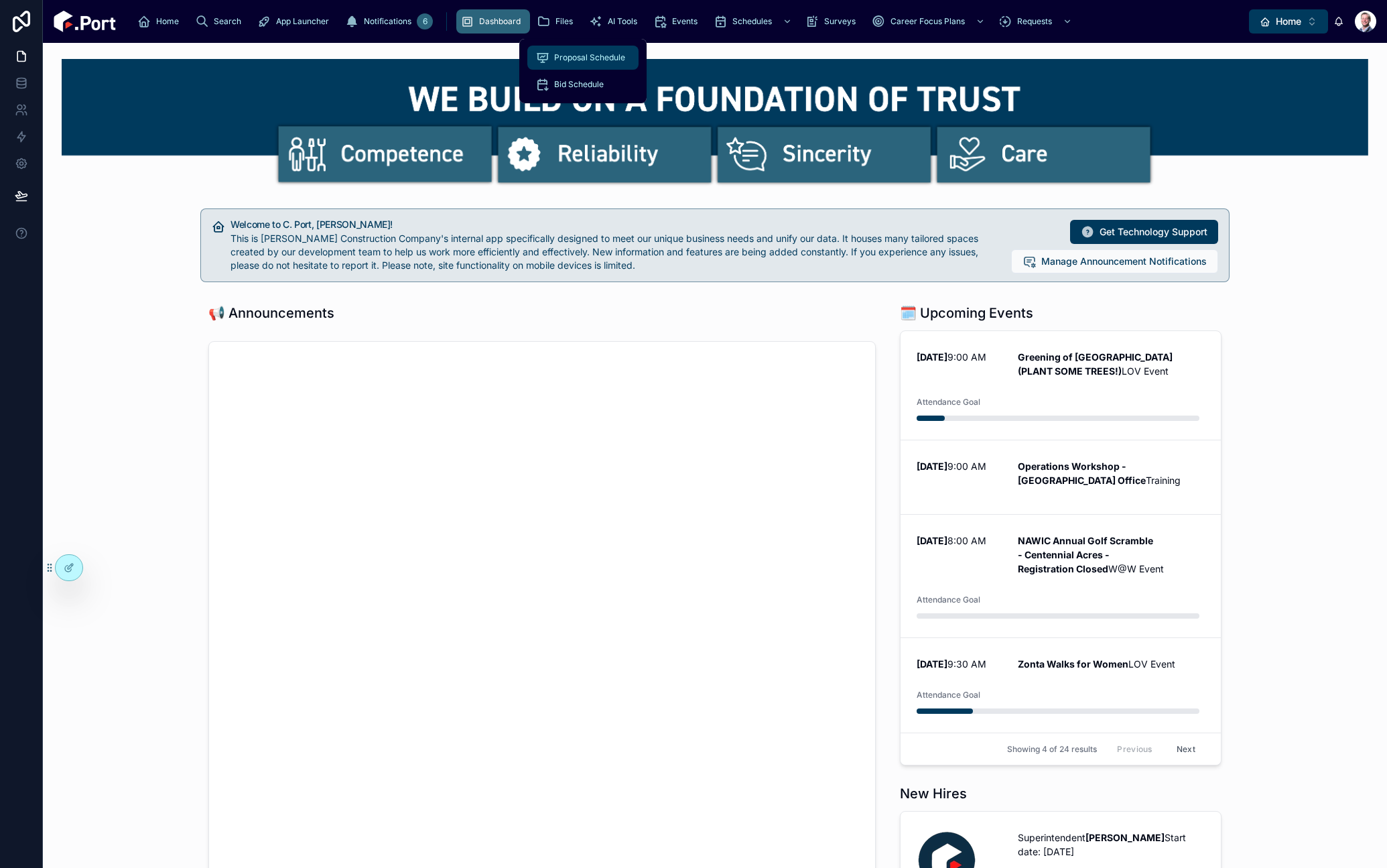
click at [603, 62] on span "Proposal Schedule" at bounding box center [589, 58] width 71 height 11
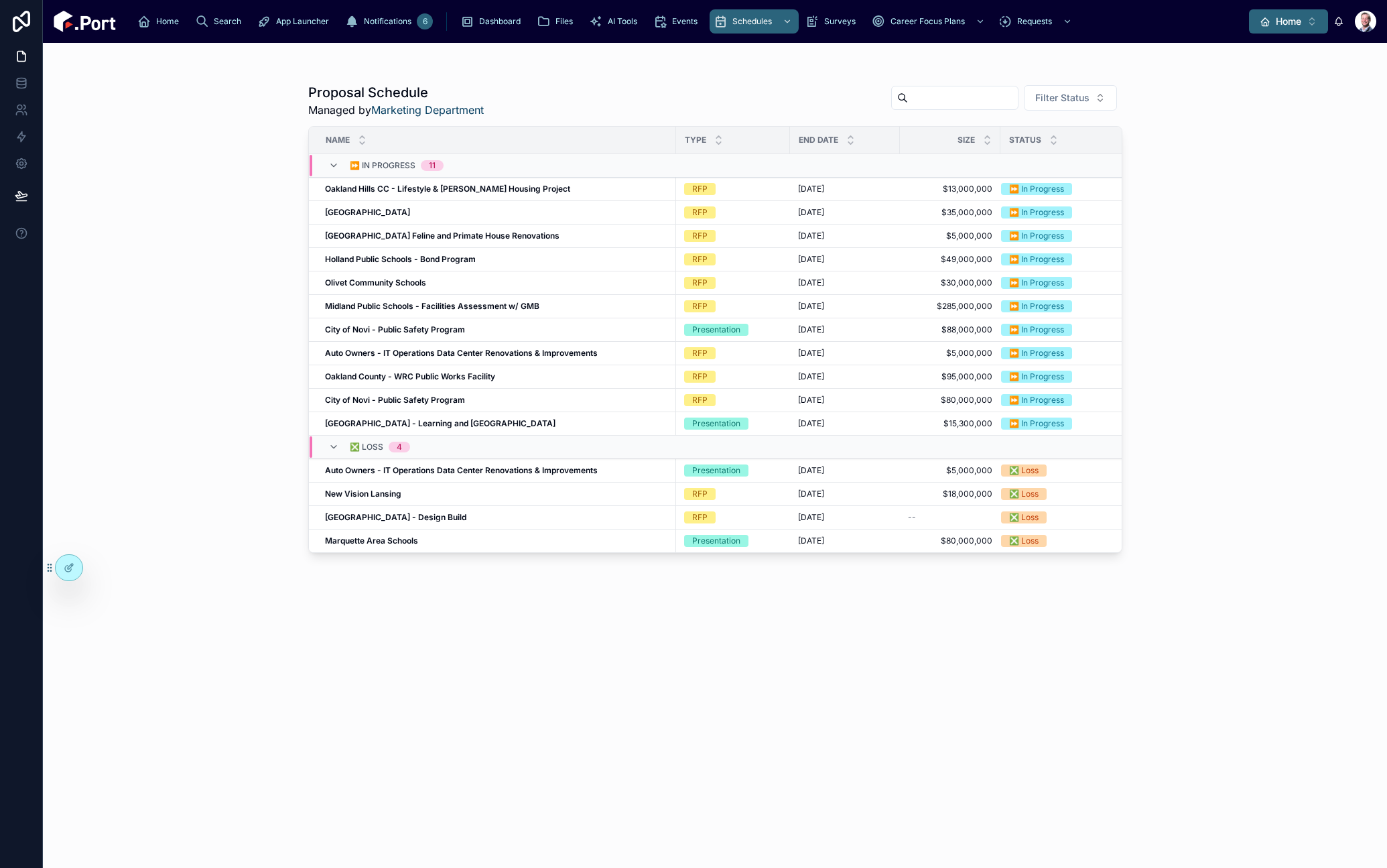
click at [1283, 25] on span "Home" at bounding box center [1288, 21] width 25 height 14
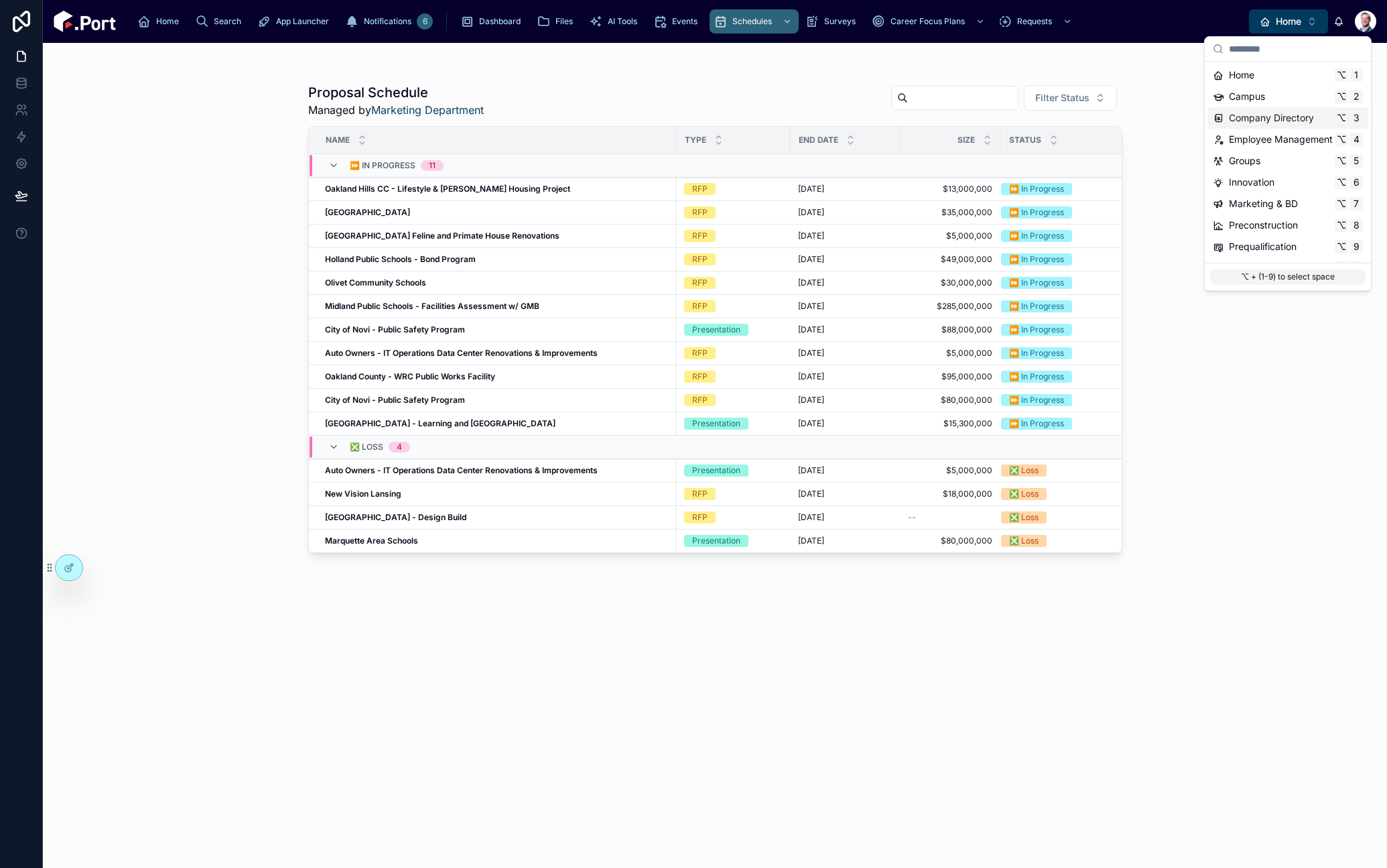
click at [1293, 117] on span "Company Directory" at bounding box center [1271, 118] width 85 height 14
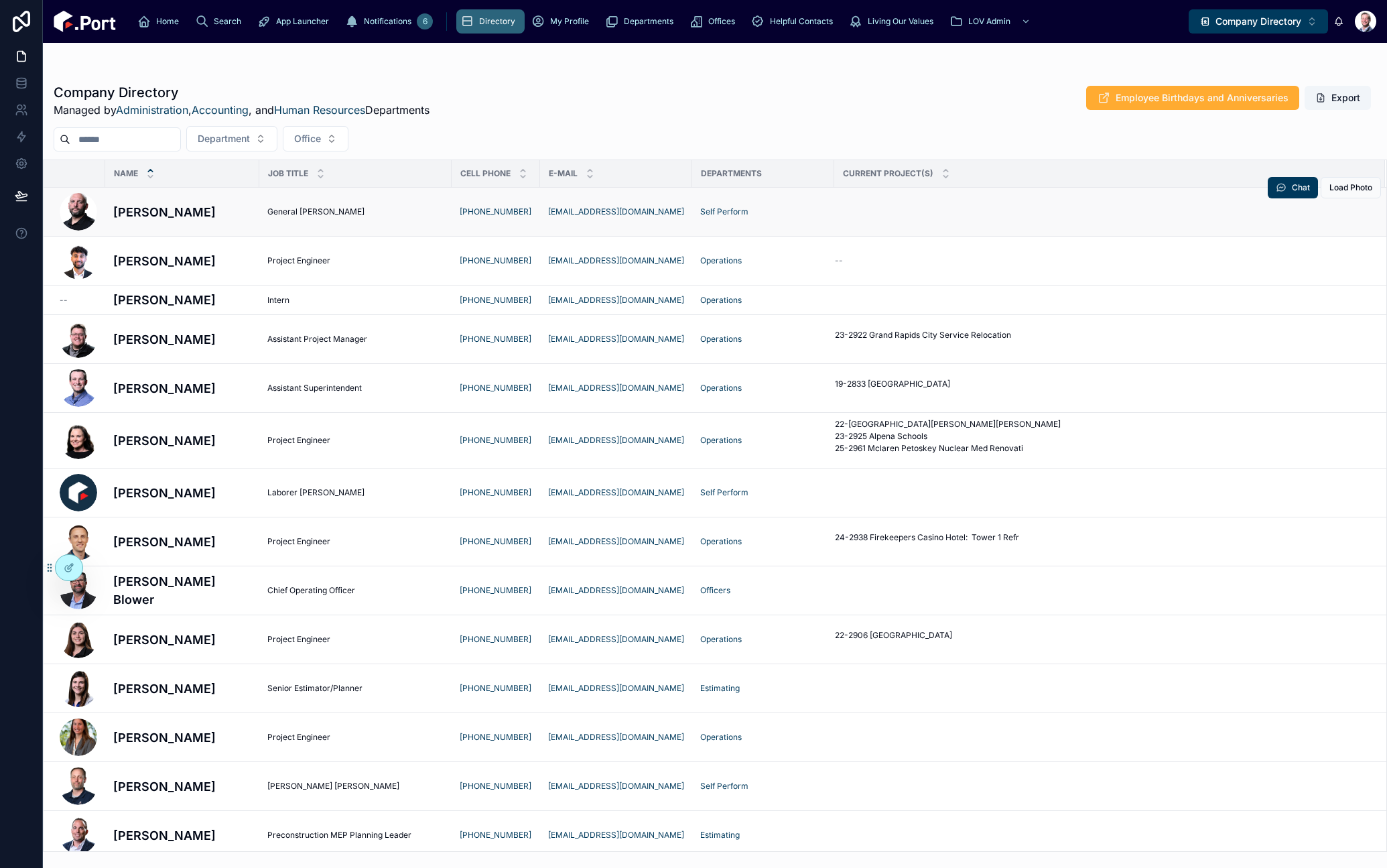
click at [145, 209] on h4 "[PERSON_NAME]" at bounding box center [182, 212] width 138 height 18
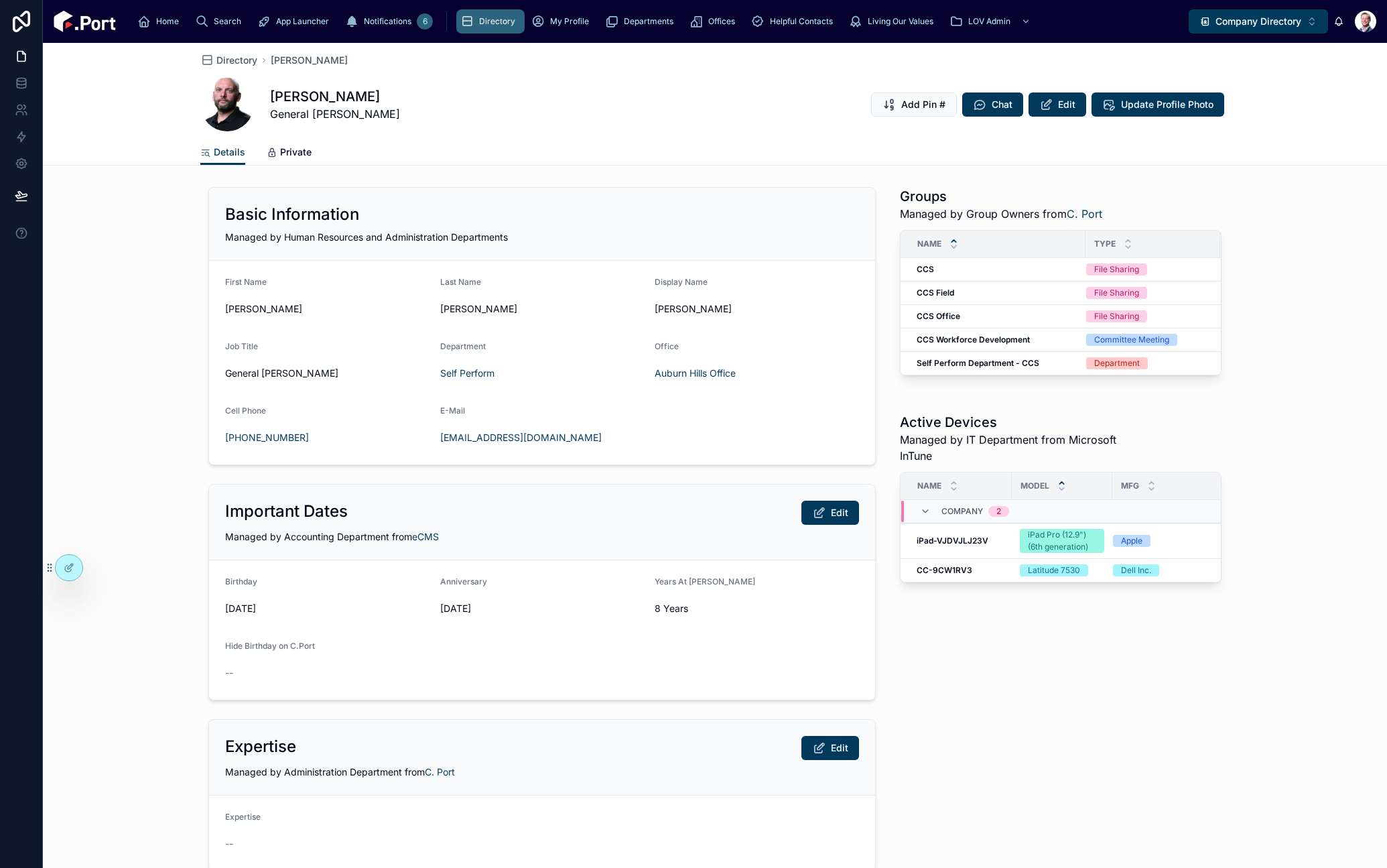
click at [301, 156] on span "Private" at bounding box center [295, 152] width 31 height 14
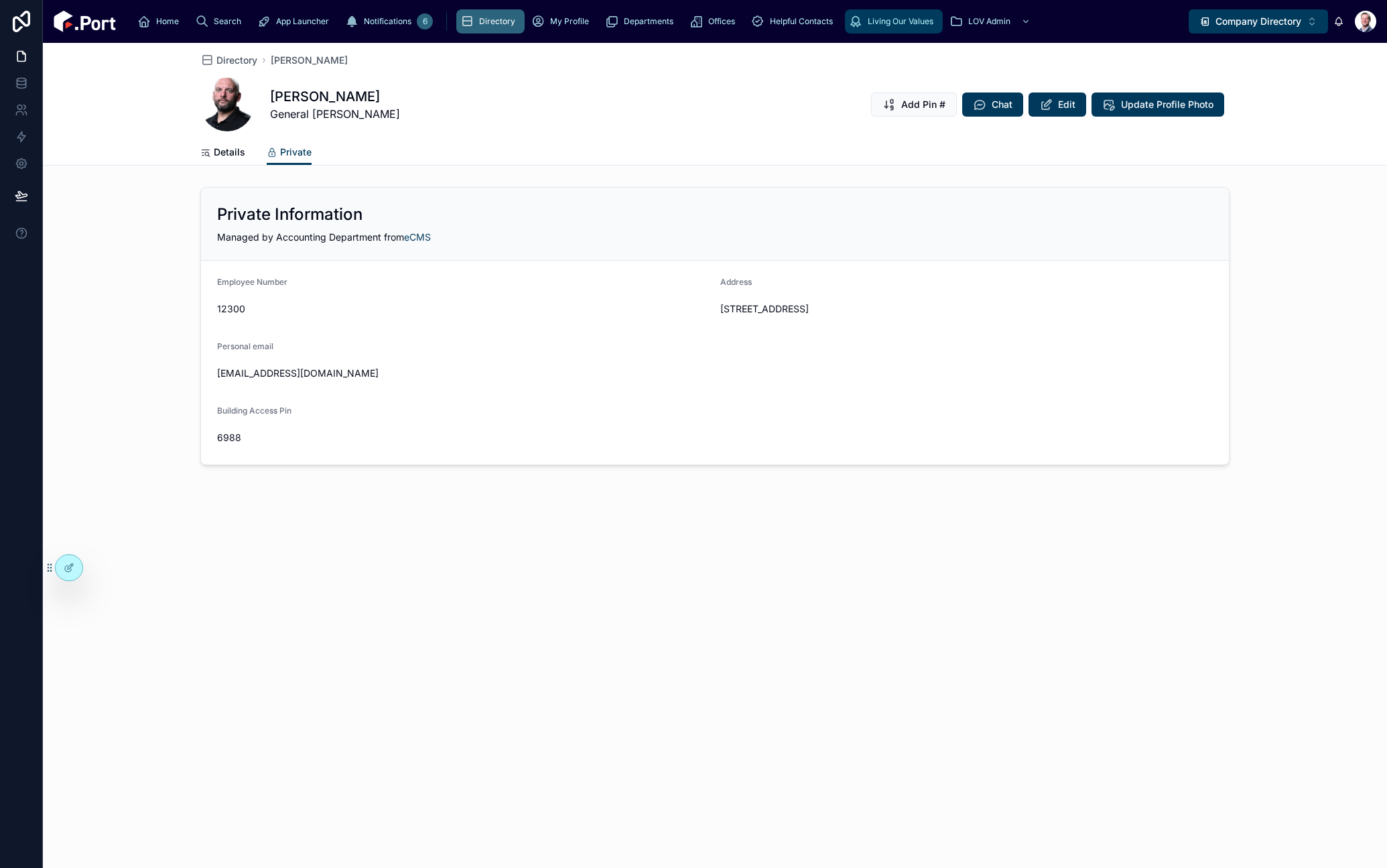
click at [868, 25] on span "Living Our Values" at bounding box center [901, 21] width 65 height 11
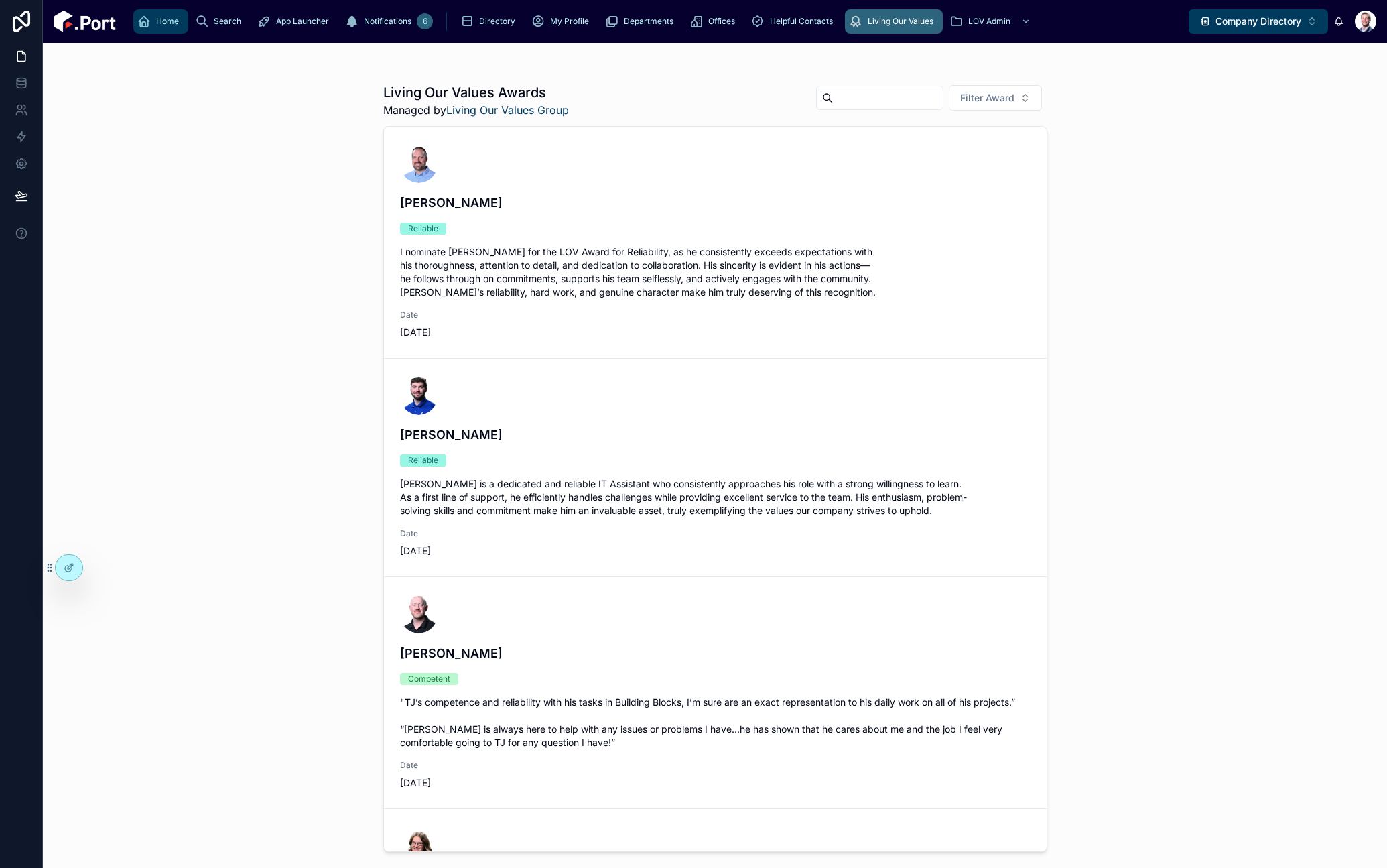
click at [154, 30] on div "Home" at bounding box center [161, 21] width 47 height 21
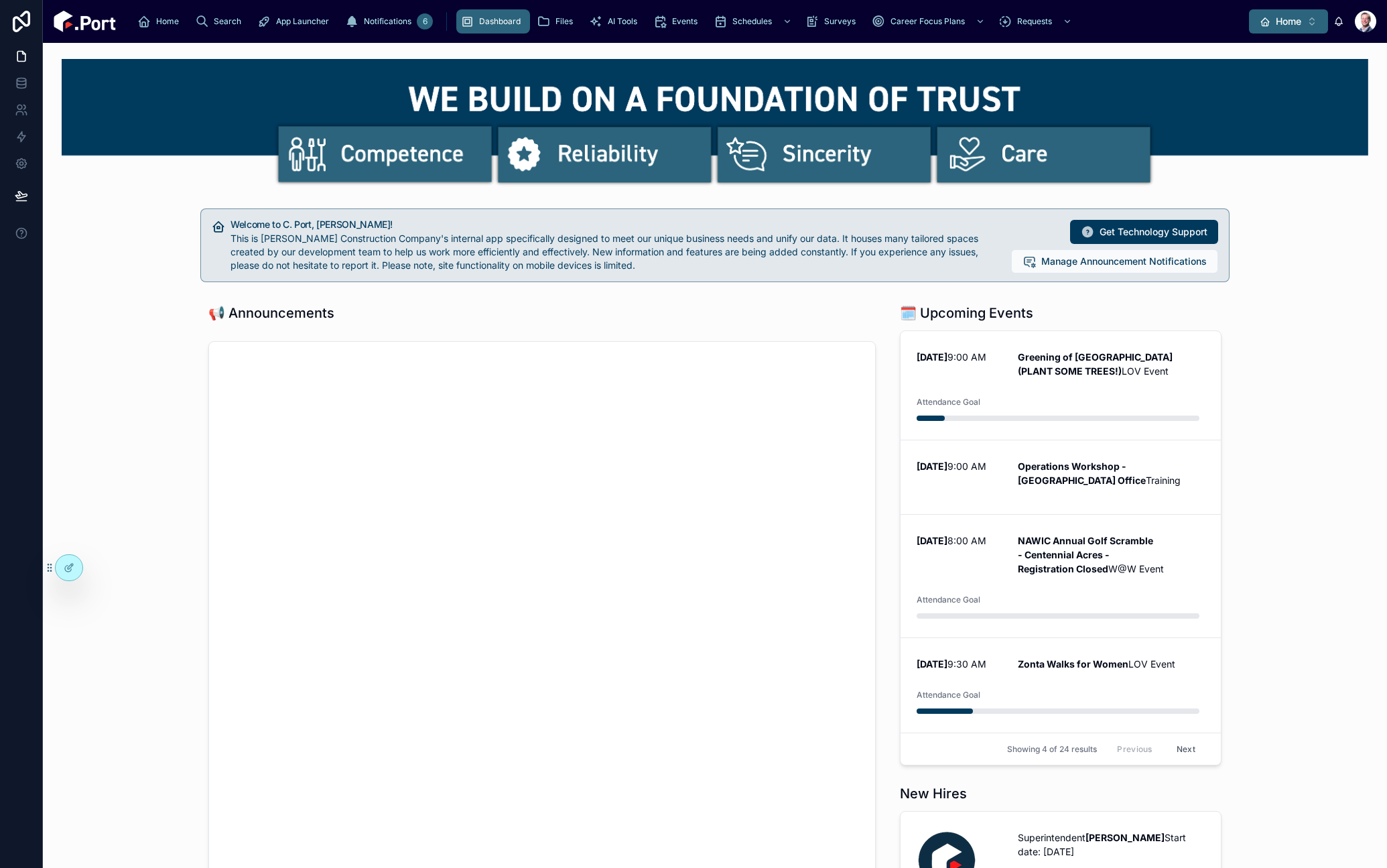
click at [1316, 22] on button "Home ⌥ 1" at bounding box center [1289, 21] width 79 height 24
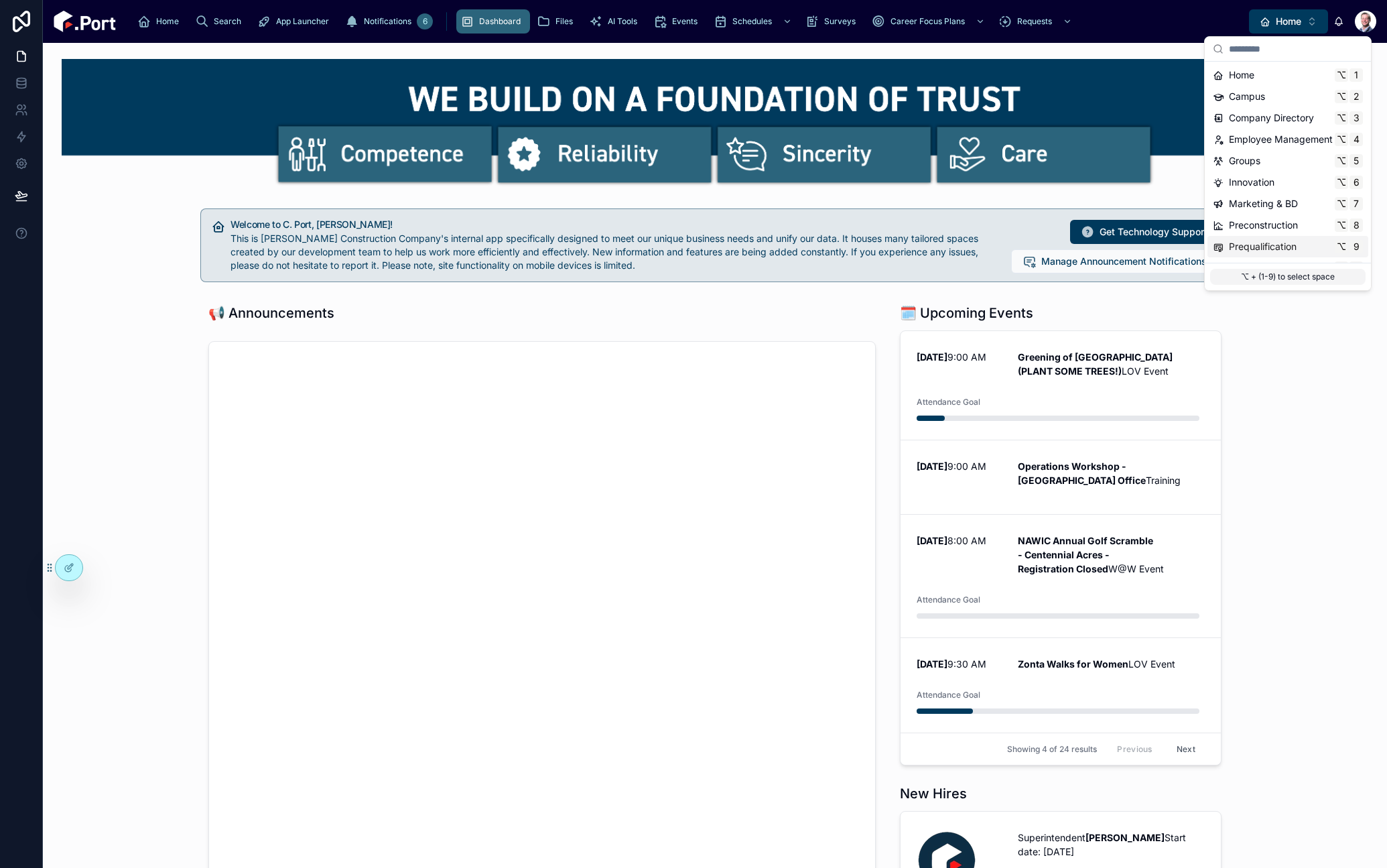
scroll to position [126, 0]
click at [1284, 229] on span "Time & Expenses" at bounding box center [1266, 228] width 75 height 14
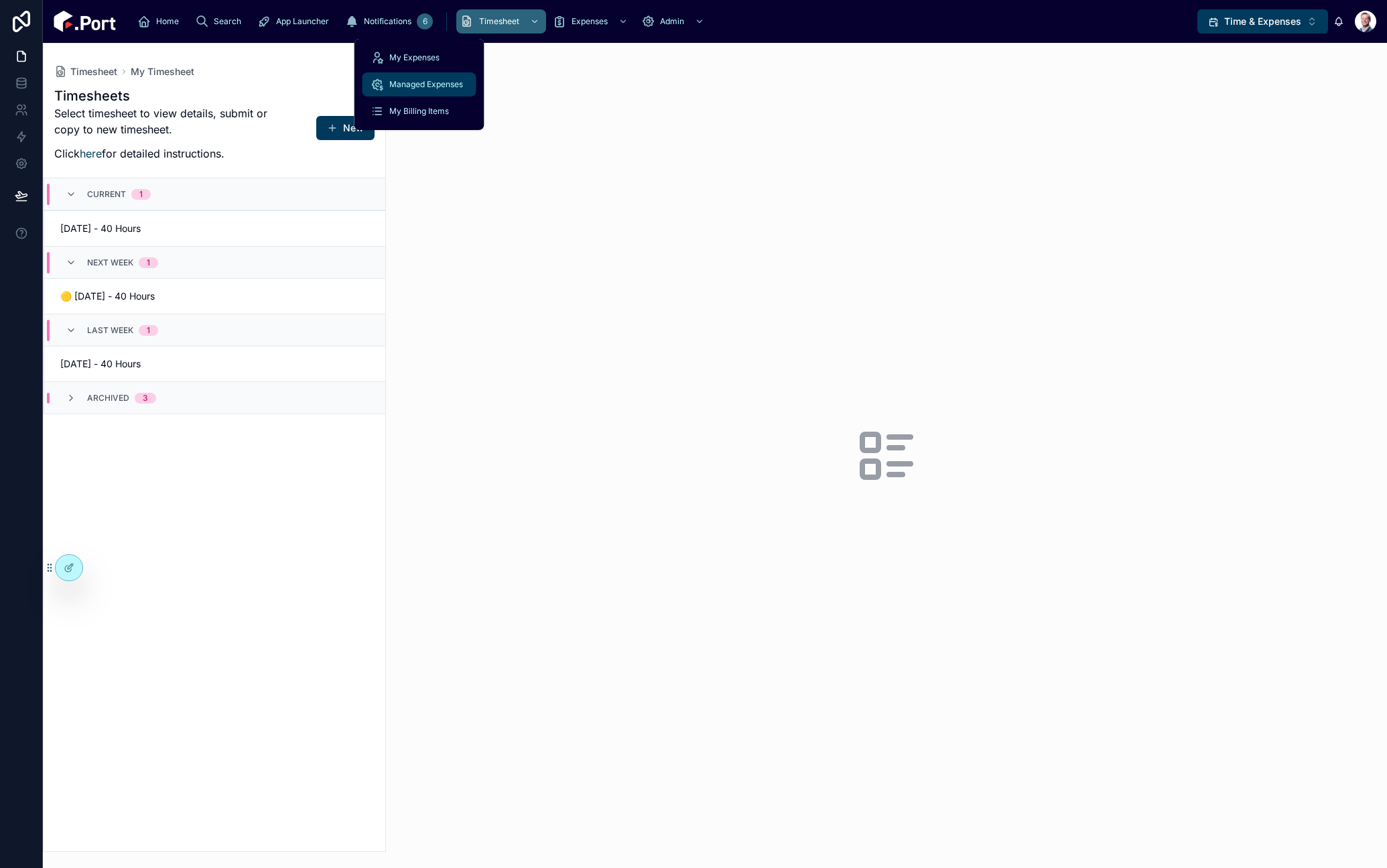
click at [424, 78] on div "Managed Expenses" at bounding box center [419, 84] width 98 height 21
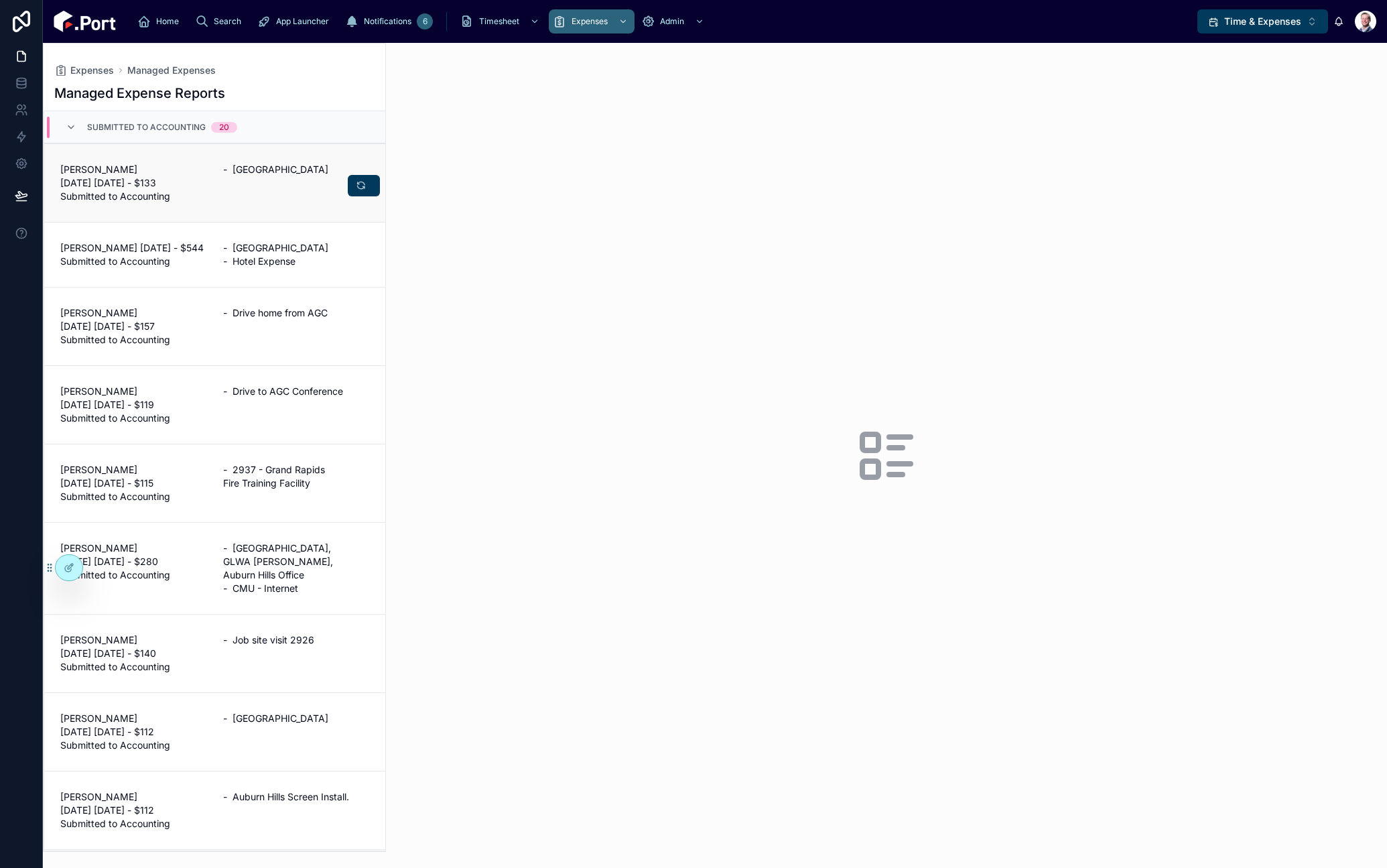
click at [265, 178] on div "- [GEOGRAPHIC_DATA]" at bounding box center [296, 183] width 147 height 40
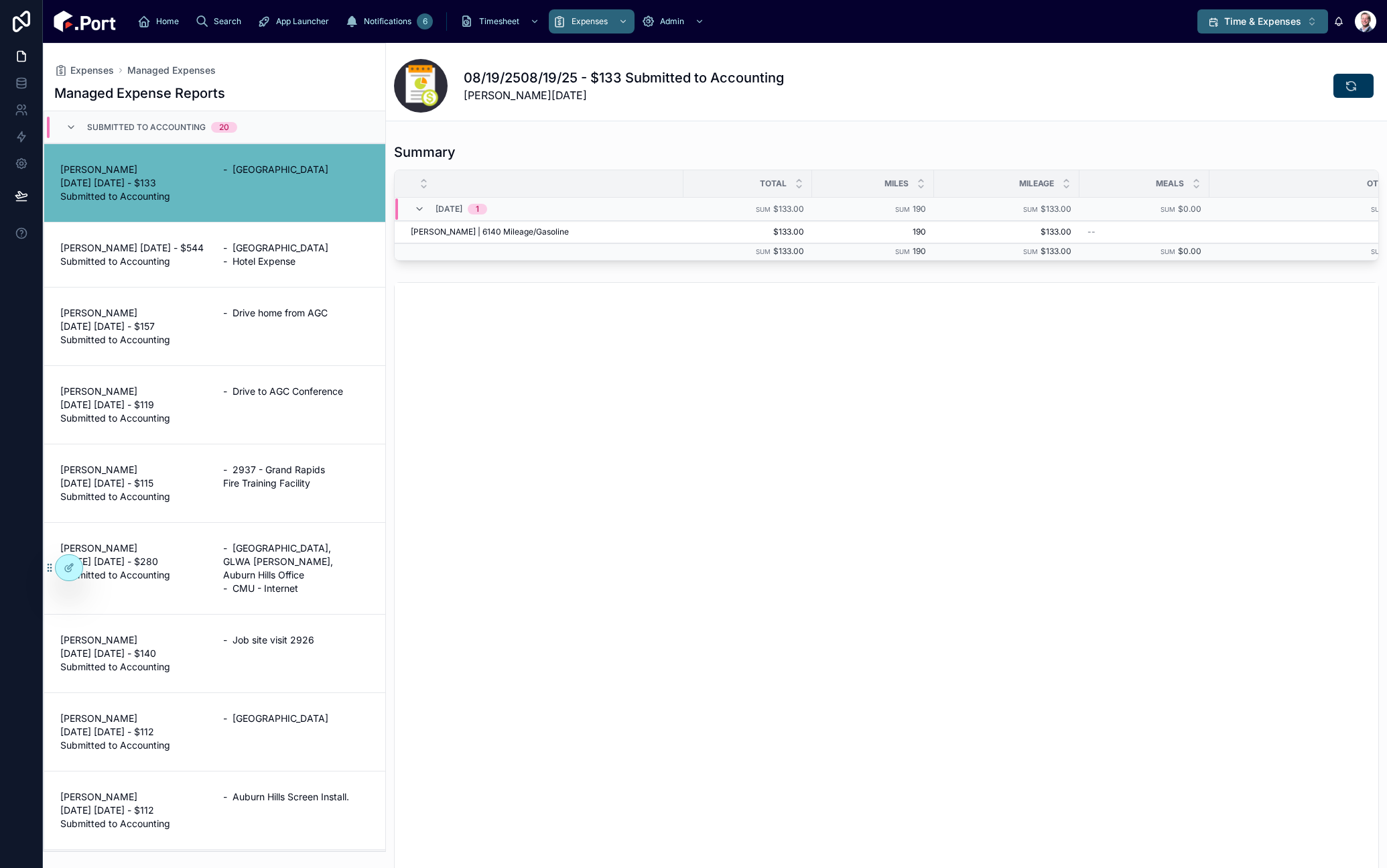
click at [1289, 22] on span "Time & Expenses" at bounding box center [1262, 21] width 77 height 14
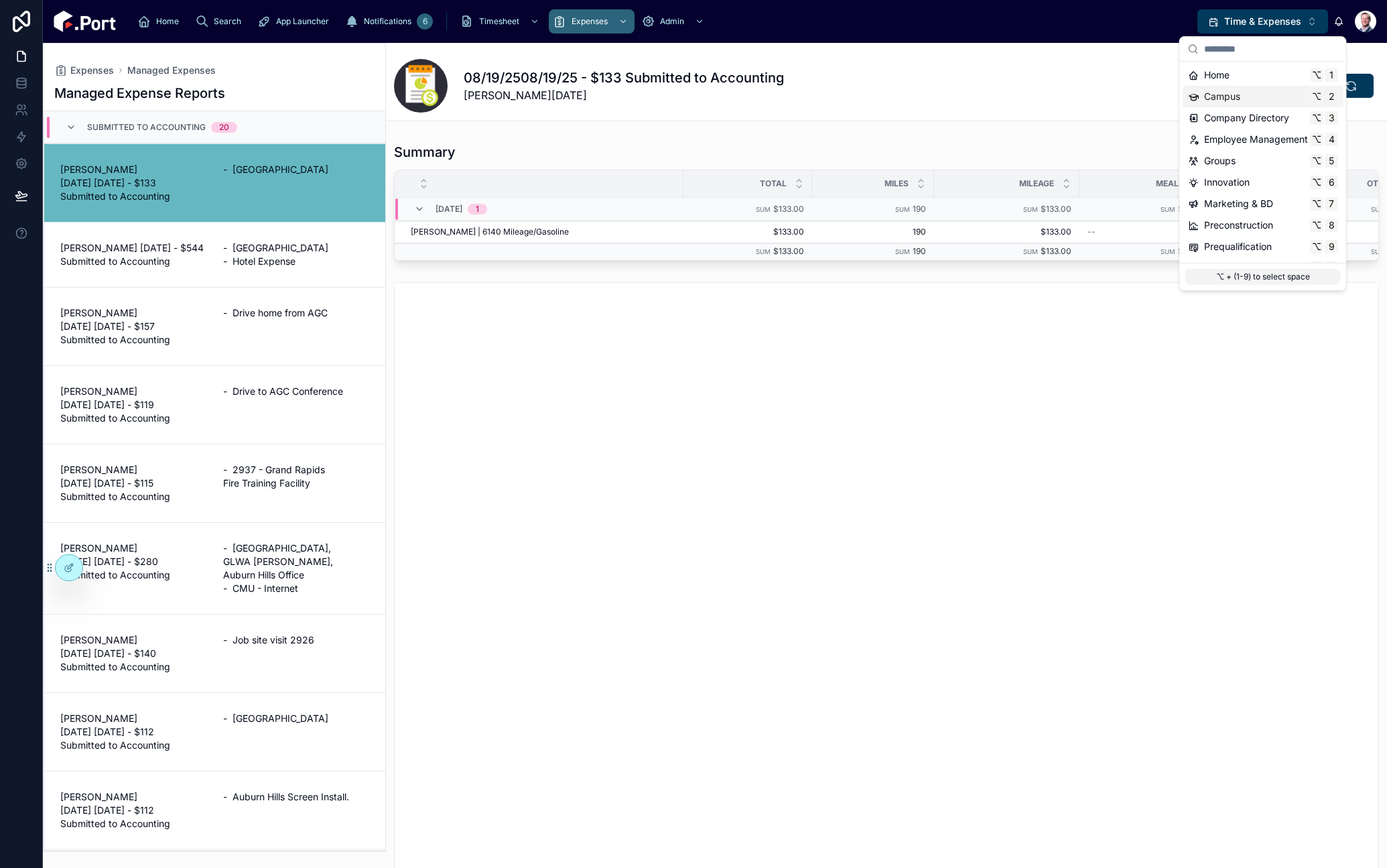
click at [1277, 94] on div "Campus ⌥ 2" at bounding box center [1263, 97] width 150 height 14
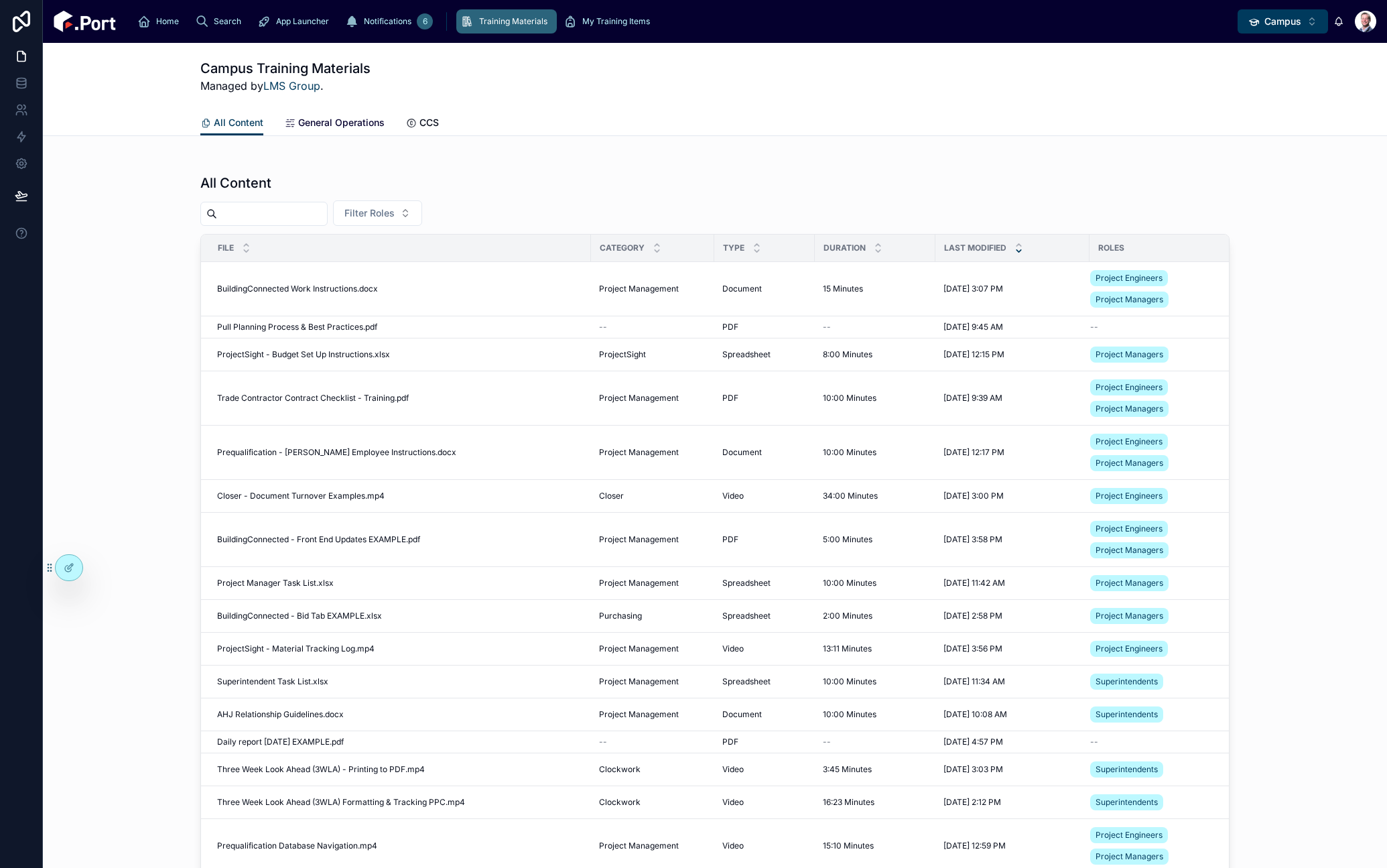
click at [319, 123] on span "General Operations" at bounding box center [342, 122] width 87 height 14
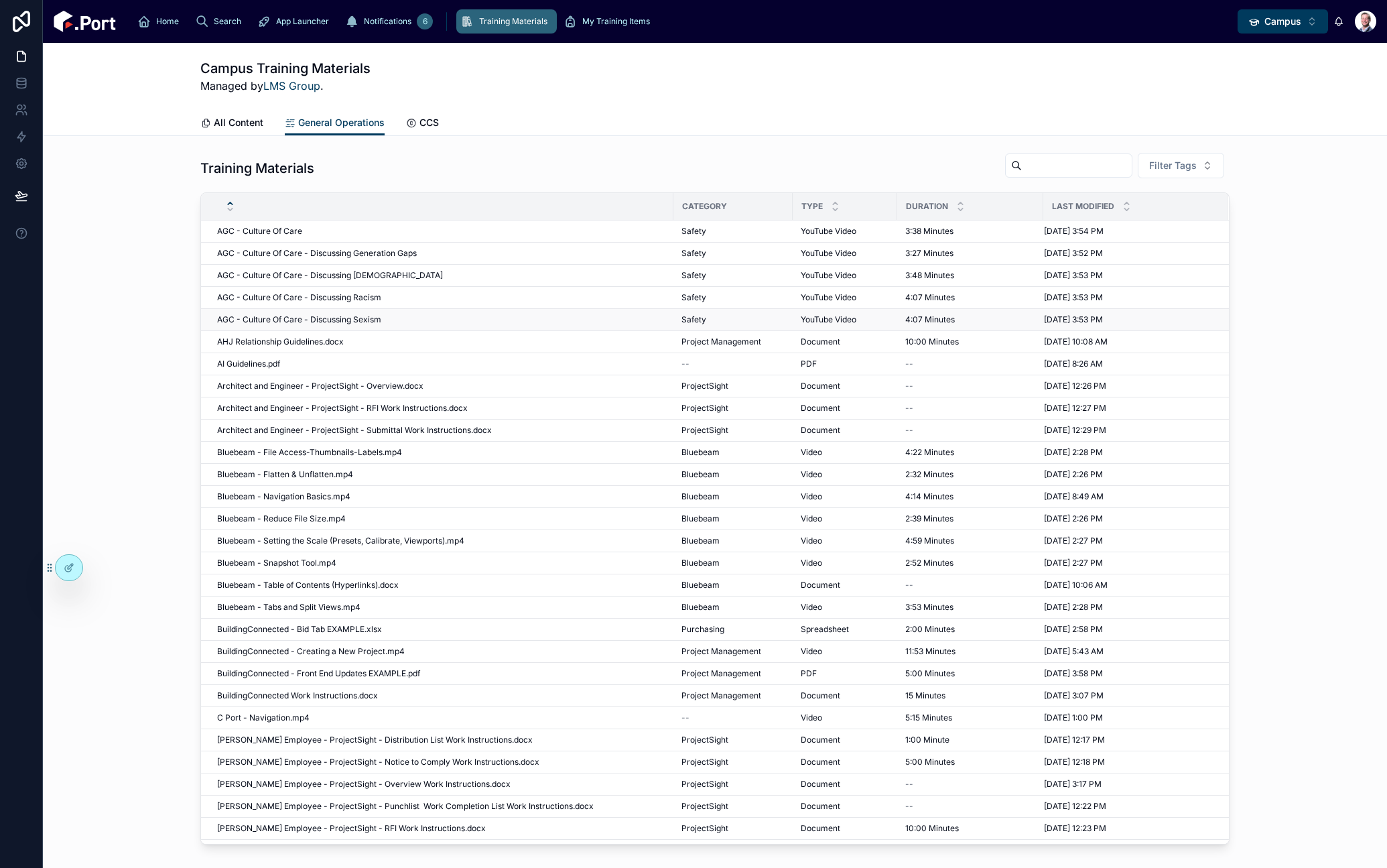
click at [342, 321] on span "AGC - Culture Of Care - Discussing Sexism" at bounding box center [299, 320] width 164 height 11
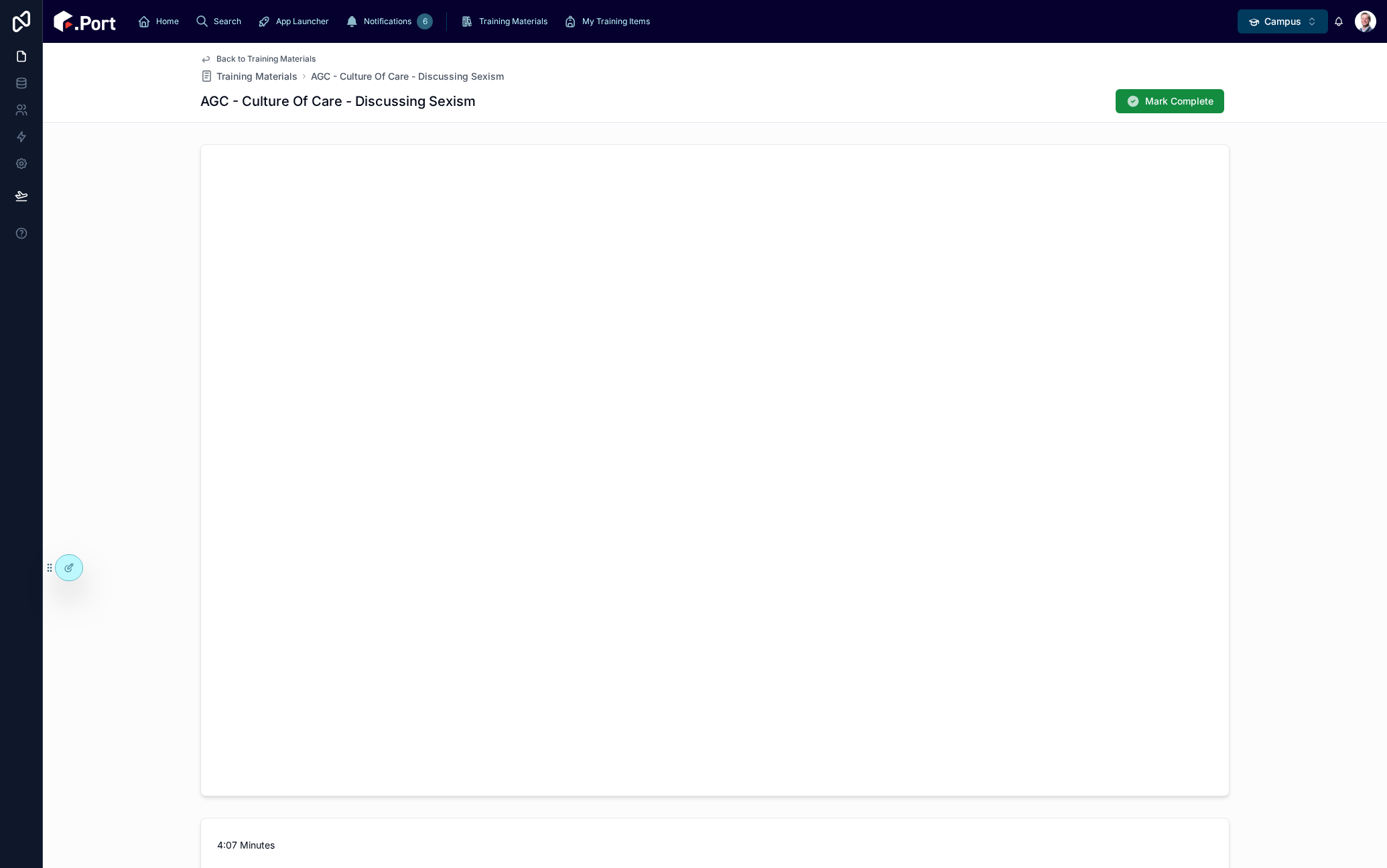
click at [276, 78] on span "Training Materials" at bounding box center [256, 77] width 81 height 14
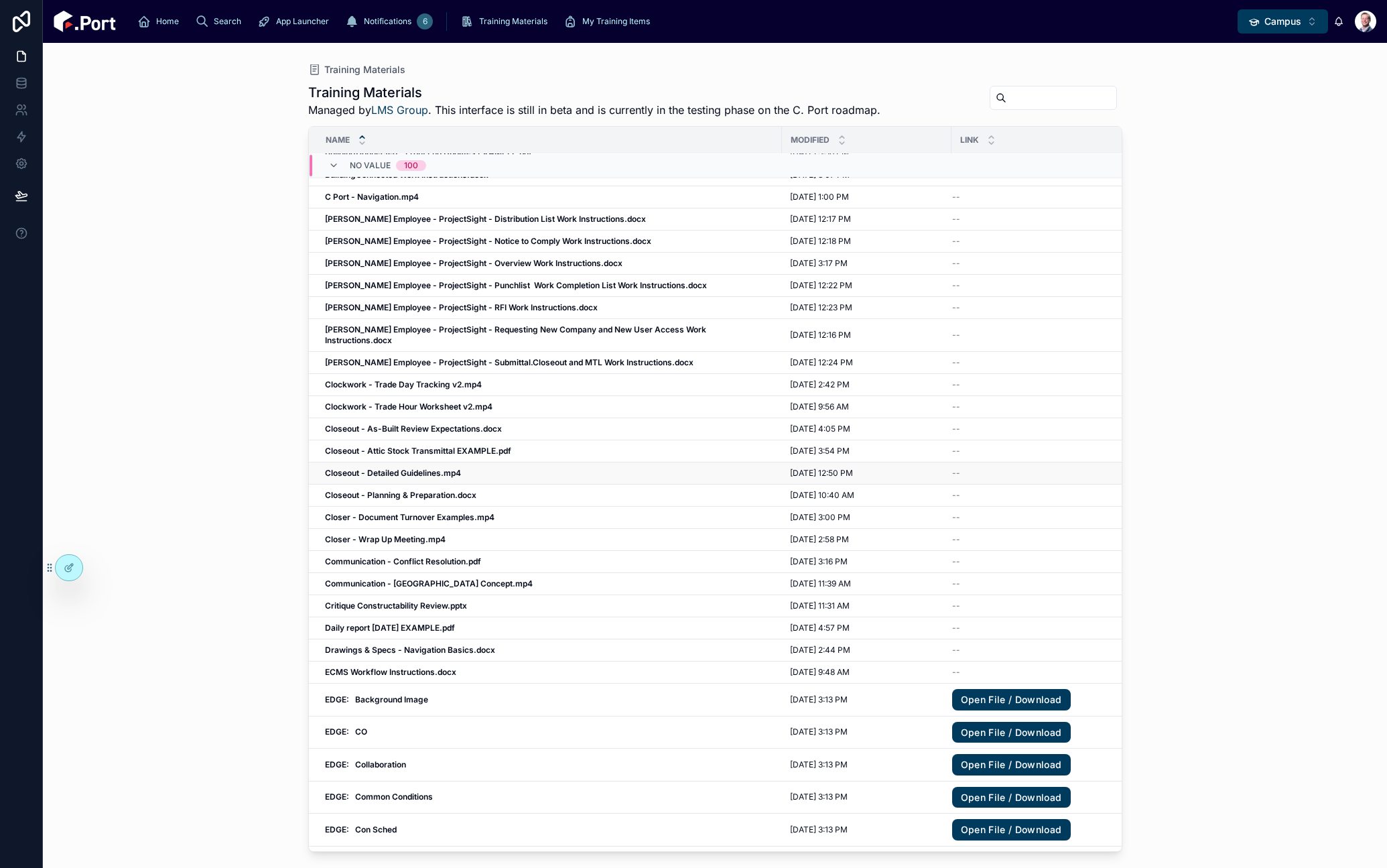
scroll to position [646, 0]
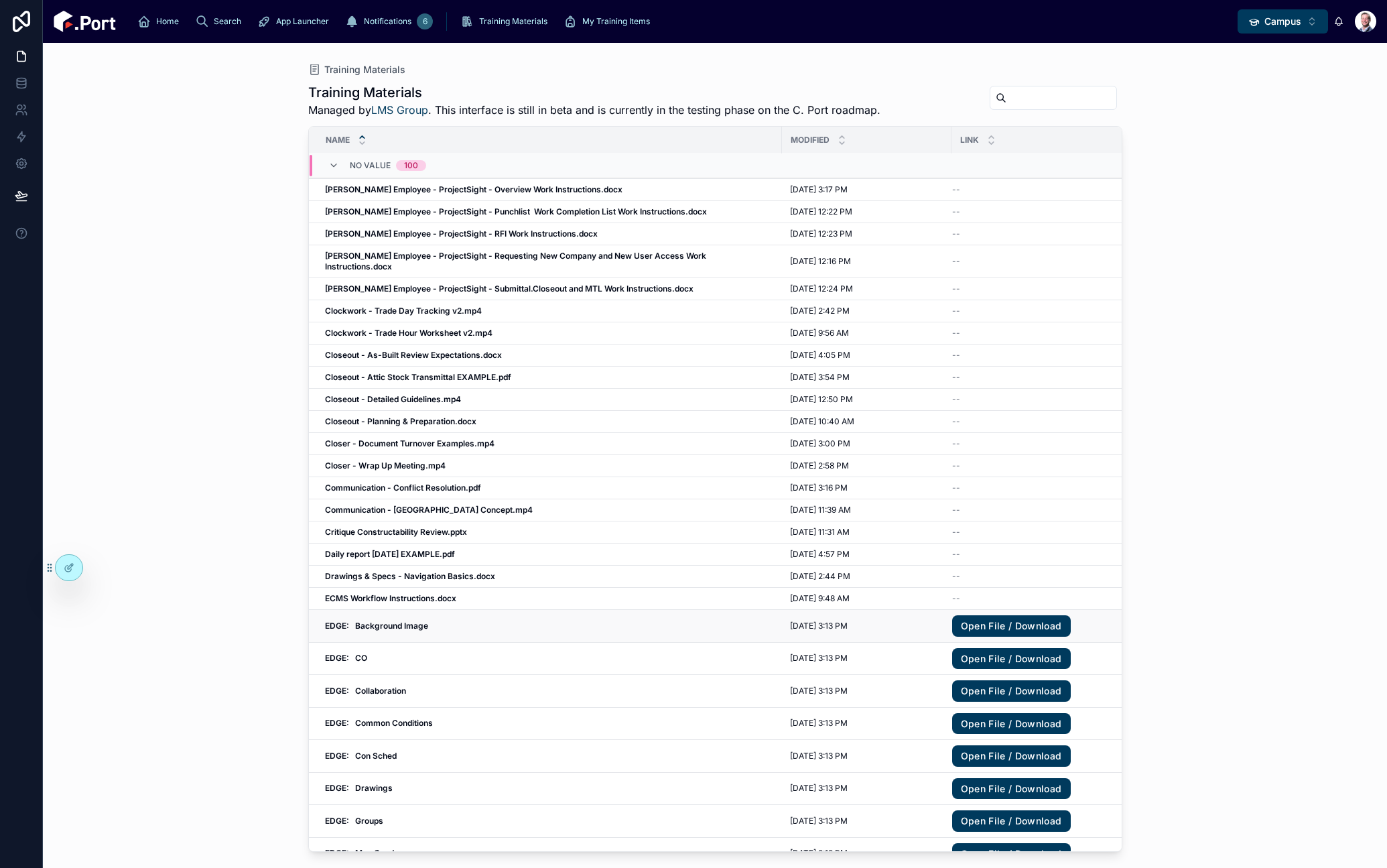
click at [409, 621] on strong "EDGE: Background Image" at bounding box center [377, 625] width 103 height 10
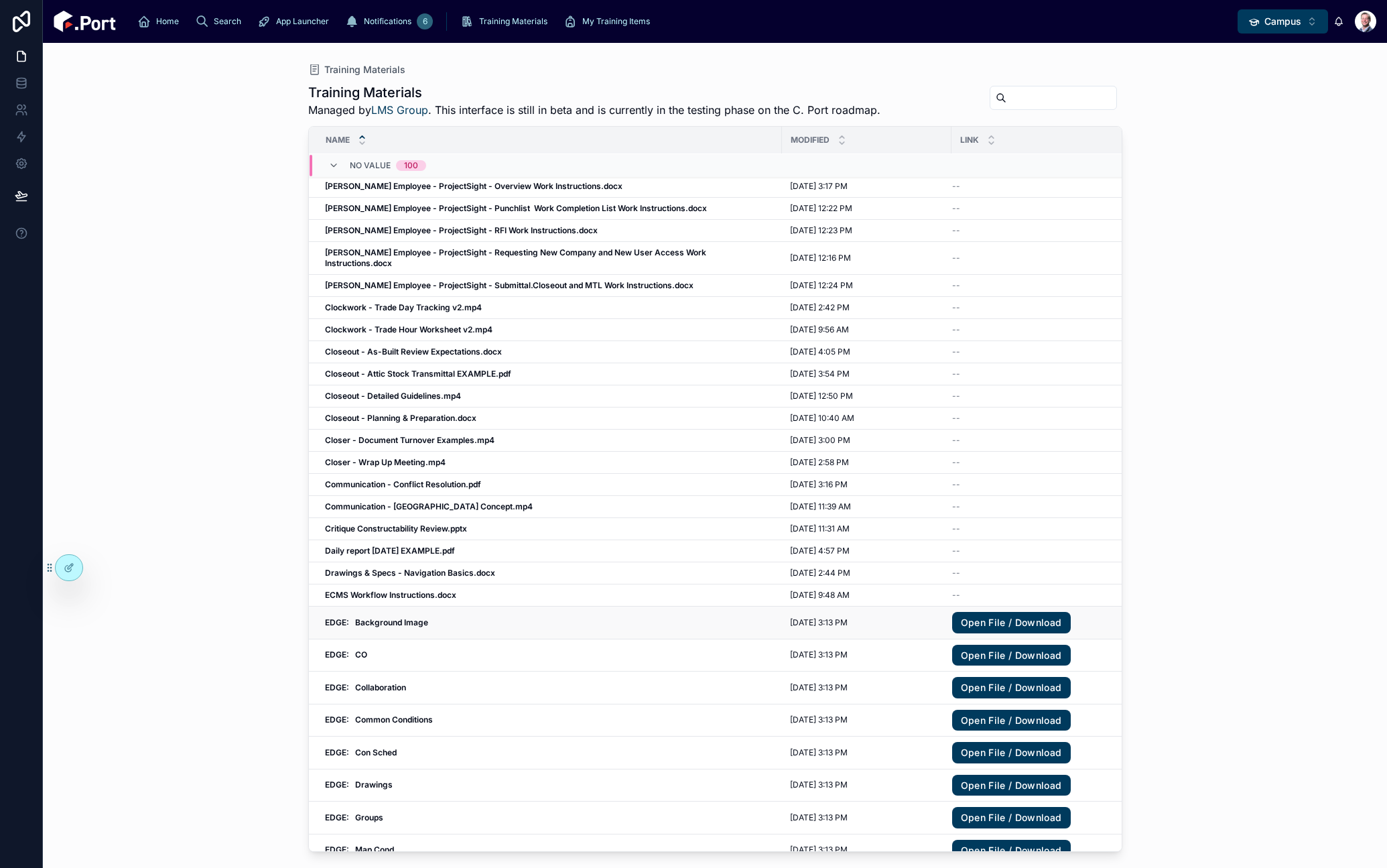
click at [997, 612] on link "Open File / Download" at bounding box center [1011, 622] width 119 height 21
click at [479, 24] on span "Training Materials" at bounding box center [514, 21] width 68 height 11
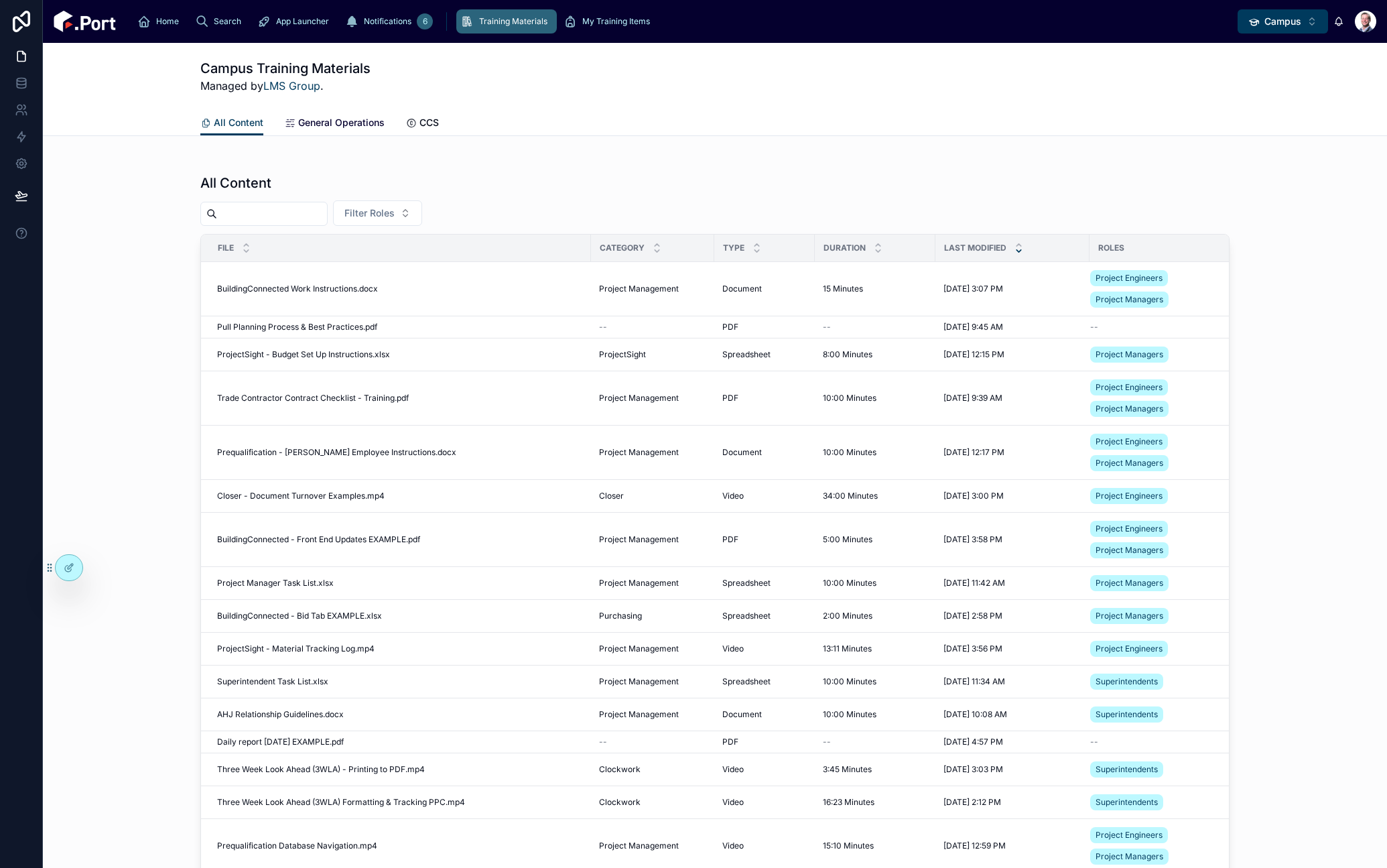
click at [353, 121] on span "General Operations" at bounding box center [342, 122] width 87 height 14
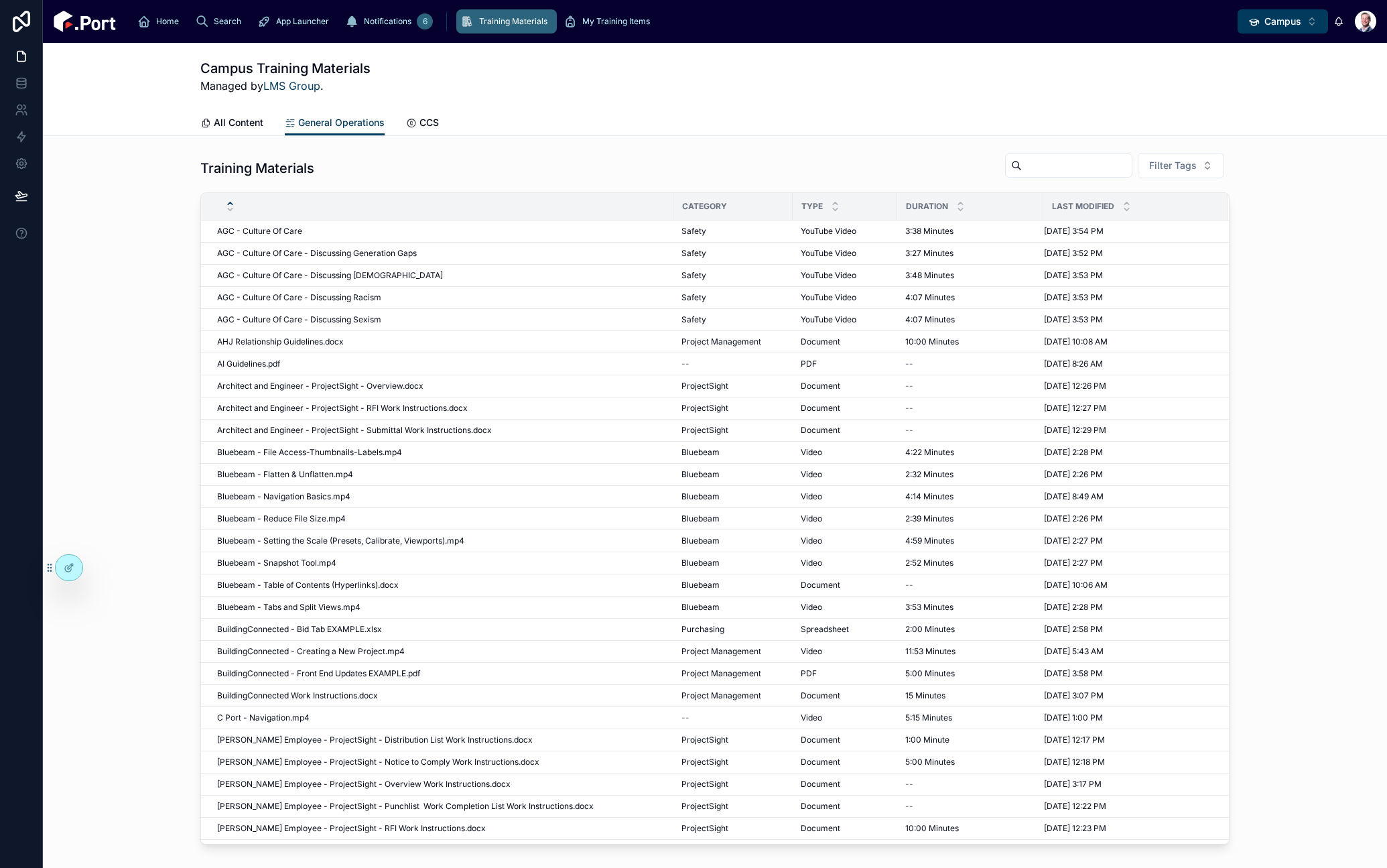
click at [334, 627] on span "BuildingConnected - Bid Tab EXAMPLE.xlsx" at bounding box center [299, 629] width 165 height 11
